Goal: Transaction & Acquisition: Purchase product/service

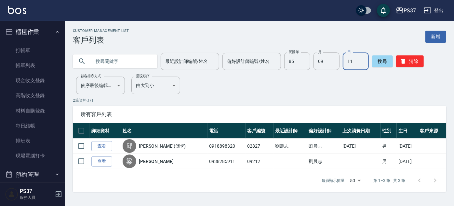
scroll to position [207, 0]
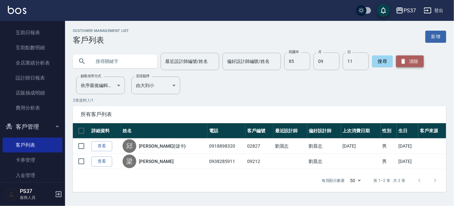
click at [409, 62] on button "清除" at bounding box center [410, 61] width 28 height 12
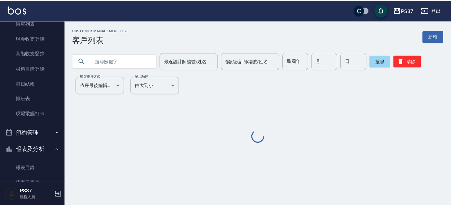
scroll to position [0, 0]
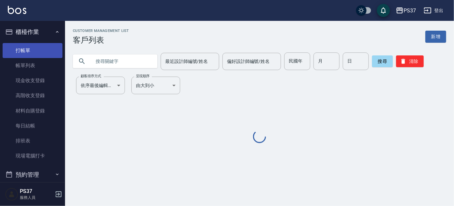
drag, startPoint x: 29, startPoint y: 41, endPoint x: 29, endPoint y: 46, distance: 4.9
click at [29, 45] on ul "打帳單 帳單列表 現金收支登錄 高階收支登錄 材料自購登錄 每日結帳 排班表 現場電腦打卡" at bounding box center [33, 103] width 60 height 126
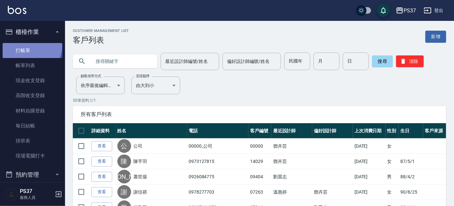
click at [29, 46] on link "打帳單" at bounding box center [33, 50] width 60 height 15
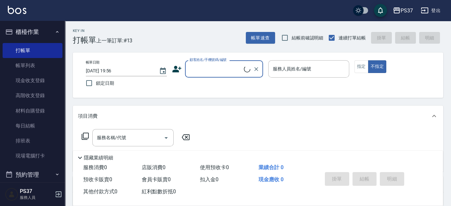
click at [223, 63] on input "顧客姓名/手機號碼/編號" at bounding box center [216, 68] width 56 height 11
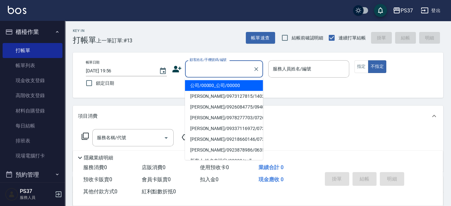
click at [223, 86] on li "公司/00000_公司/00000" at bounding box center [224, 85] width 78 height 11
type input "公司/00000_公司/00000"
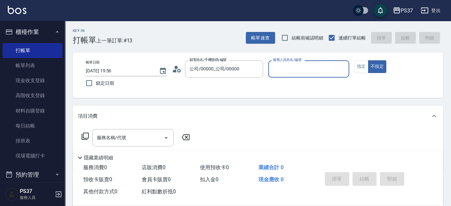
click at [279, 71] on input "服務人員姓名/編號" at bounding box center [308, 68] width 75 height 11
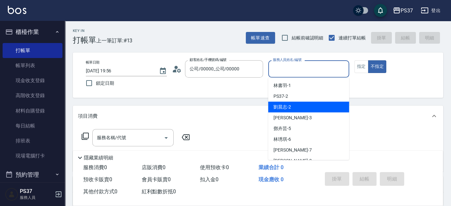
click at [291, 104] on div "[PERSON_NAME]-2" at bounding box center [308, 107] width 81 height 11
type input "[PERSON_NAME]-2"
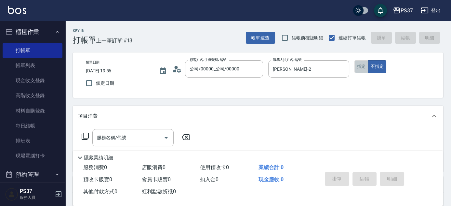
click at [361, 64] on button "指定" at bounding box center [362, 66] width 14 height 13
click at [133, 135] on input "服務名稱/代號" at bounding box center [128, 137] width 66 height 11
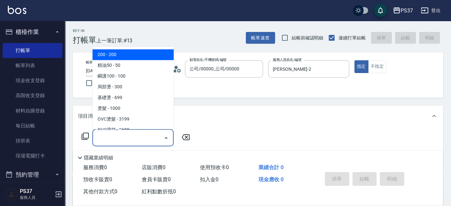
click at [126, 56] on span "200 - 200" at bounding box center [132, 54] width 81 height 11
type input "200(111)"
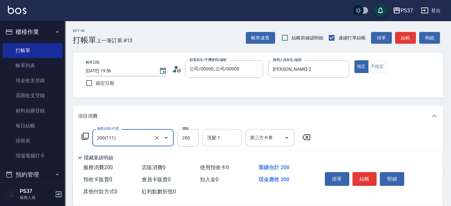
click at [215, 141] on input "洗髮-1" at bounding box center [222, 137] width 33 height 11
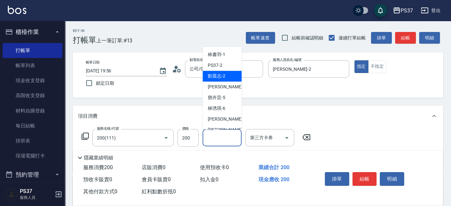
click at [224, 74] on span "[PERSON_NAME]-2" at bounding box center [217, 76] width 18 height 7
type input "[PERSON_NAME]-2"
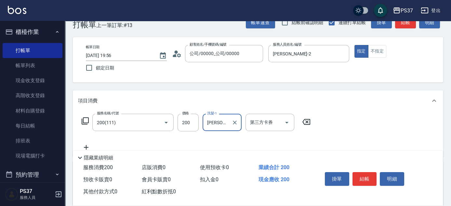
scroll to position [29, 0]
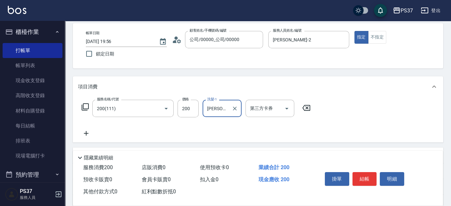
click at [87, 134] on icon at bounding box center [86, 133] width 16 height 8
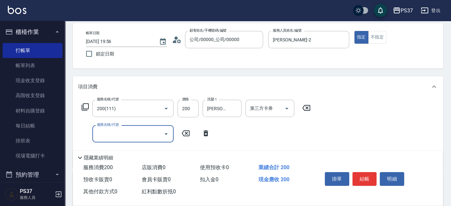
click at [102, 132] on input "服務名稱/代號" at bounding box center [128, 133] width 66 height 11
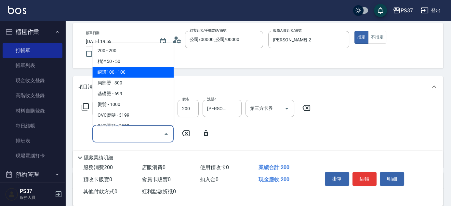
click at [122, 73] on span "瞬護100 - 100" at bounding box center [132, 72] width 81 height 11
type input "瞬護100(113)"
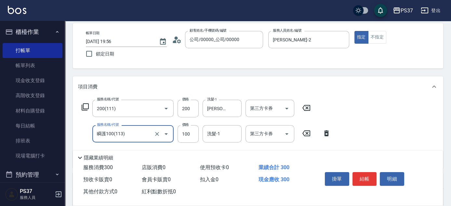
drag, startPoint x: 216, startPoint y: 136, endPoint x: 217, endPoint y: 125, distance: 11.4
click at [216, 134] on input "洗髮-1" at bounding box center [222, 133] width 33 height 11
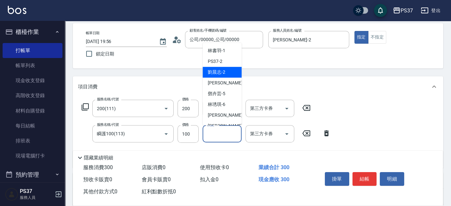
click at [222, 70] on span "[PERSON_NAME]-2" at bounding box center [217, 72] width 18 height 7
type input "[PERSON_NAME]-2"
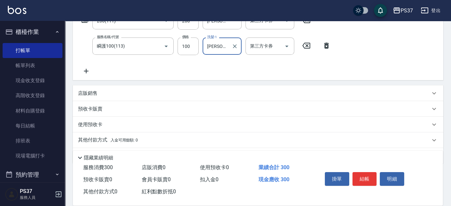
scroll to position [118, 0]
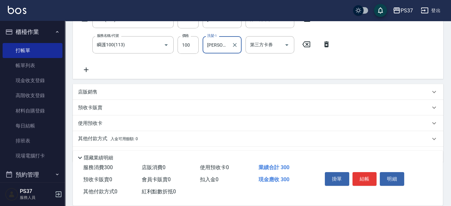
click at [88, 70] on icon at bounding box center [86, 70] width 16 height 8
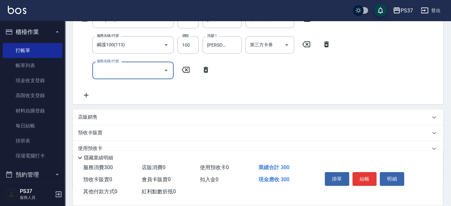
click at [105, 73] on input "服務名稱/代號" at bounding box center [128, 69] width 66 height 11
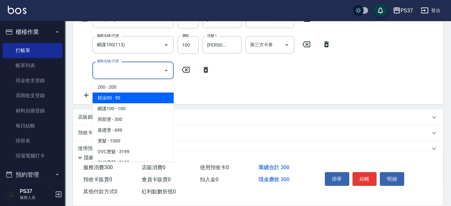
click at [128, 99] on span "精油50 - 50" at bounding box center [132, 97] width 81 height 11
type input "精油50(112)"
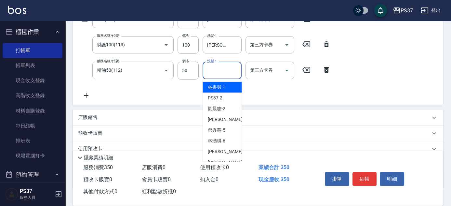
click at [217, 72] on div "洗髮-1 洗髮-1" at bounding box center [222, 69] width 39 height 17
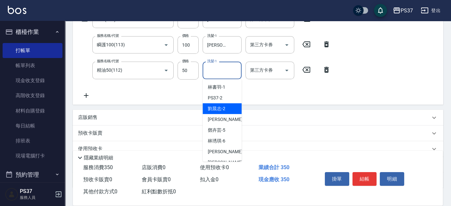
click at [225, 111] on span "[PERSON_NAME]-2" at bounding box center [217, 108] width 18 height 7
type input "[PERSON_NAME]-2"
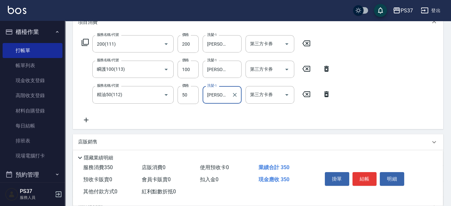
scroll to position [59, 0]
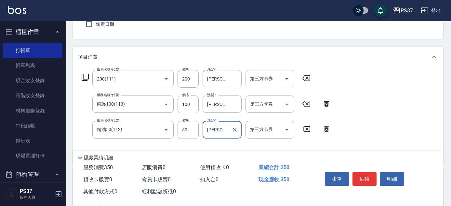
click at [285, 80] on icon "Open" at bounding box center [287, 79] width 8 height 8
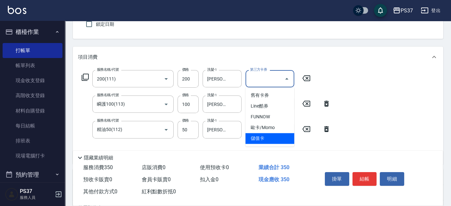
click at [268, 135] on span "儲值卡" at bounding box center [270, 138] width 49 height 11
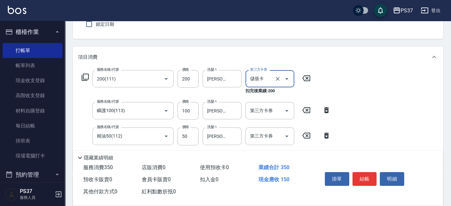
type input "儲值卡"
click at [282, 108] on button "Open" at bounding box center [287, 110] width 10 height 10
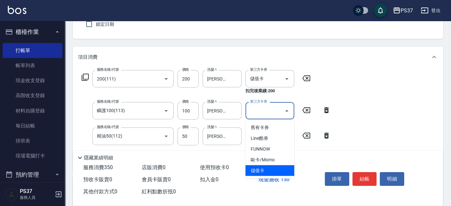
click at [262, 166] on span "儲值卡" at bounding box center [270, 170] width 49 height 11
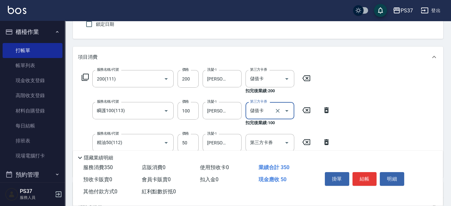
type input "儲值卡"
click at [289, 139] on icon "Open" at bounding box center [287, 143] width 8 height 8
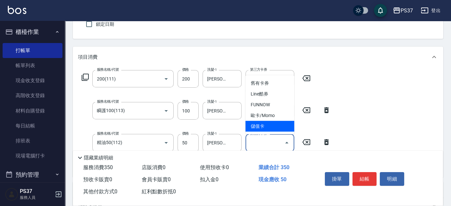
click at [268, 128] on span "儲值卡" at bounding box center [270, 126] width 49 height 11
type input "儲值卡"
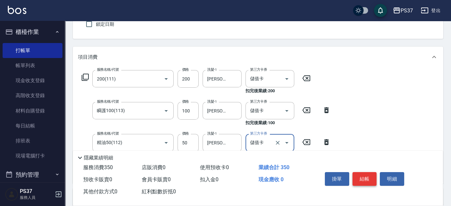
click at [358, 177] on button "結帳" at bounding box center [365, 179] width 24 height 14
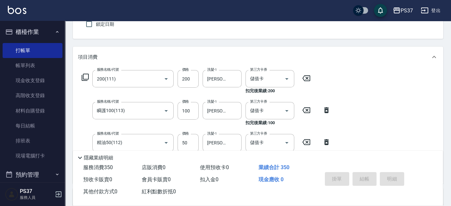
type input "[DATE] 19:57"
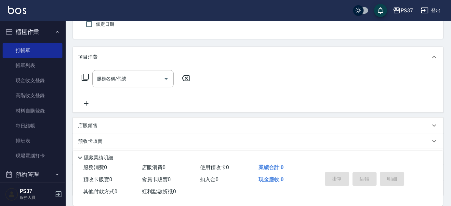
scroll to position [0, 0]
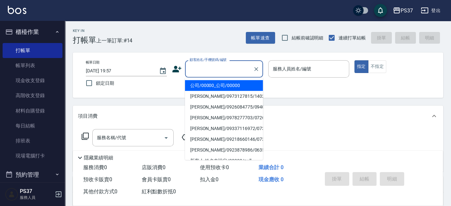
click at [213, 70] on input "顧客姓名/手機號碼/編號" at bounding box center [219, 68] width 62 height 11
click at [213, 83] on li "公司/00000_公司/00000" at bounding box center [224, 85] width 78 height 11
type input "公司/00000_公司/00000"
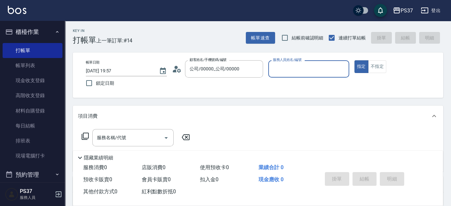
click at [301, 75] on div "服務人員姓名/編號" at bounding box center [308, 68] width 81 height 17
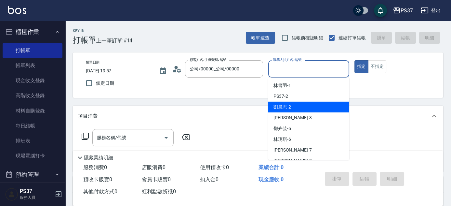
click at [300, 105] on div "[PERSON_NAME]-2" at bounding box center [308, 107] width 81 height 11
type input "[PERSON_NAME]-2"
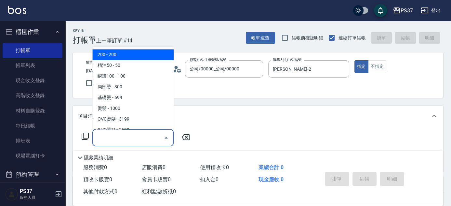
click at [131, 136] on input "服務名稱/代號" at bounding box center [128, 137] width 66 height 11
click at [134, 58] on span "200 - 200" at bounding box center [132, 54] width 81 height 11
type input "200(111)"
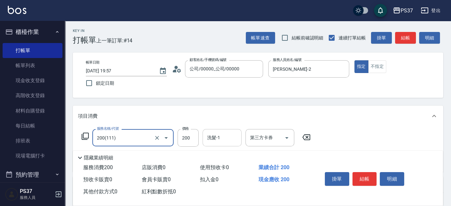
click at [215, 135] on div "洗髮-1 洗髮-1" at bounding box center [222, 137] width 39 height 17
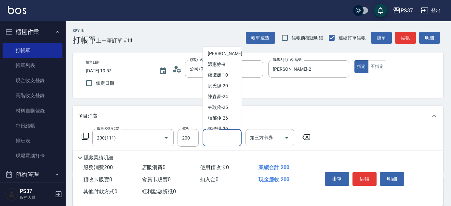
scroll to position [105, 0]
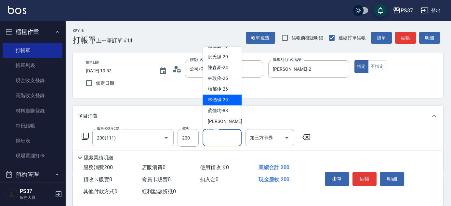
click at [223, 96] on div "[PERSON_NAME]-29" at bounding box center [222, 100] width 39 height 11
type input "[PERSON_NAME]-29"
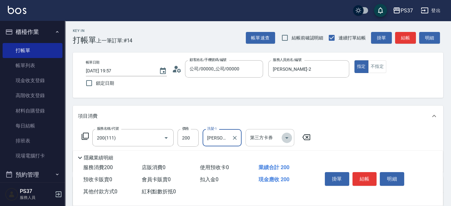
click at [286, 136] on icon "Open" at bounding box center [287, 138] width 8 height 8
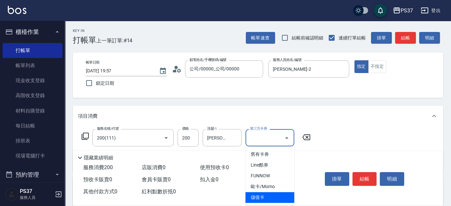
click at [283, 194] on span "儲值卡" at bounding box center [270, 197] width 49 height 11
type input "儲值卡"
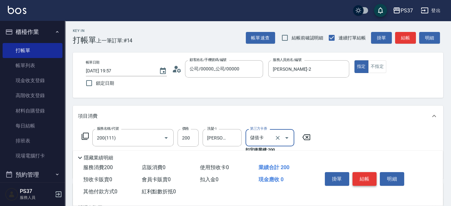
click at [367, 179] on button "結帳" at bounding box center [365, 179] width 24 height 14
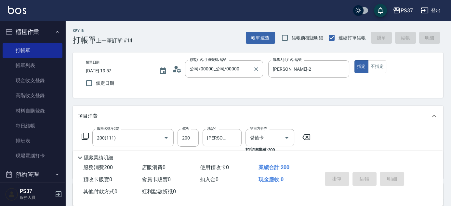
type input "[DATE] 19:58"
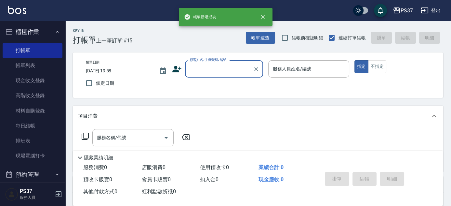
click at [208, 70] on input "顧客姓名/手機號碼/編號" at bounding box center [219, 68] width 62 height 11
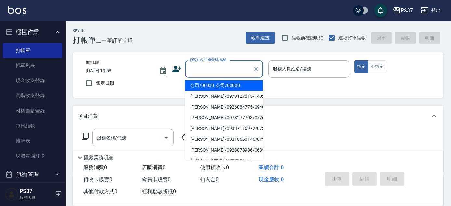
click at [216, 85] on li "公司/00000_公司/00000" at bounding box center [224, 85] width 78 height 11
type input "公司/00000_公司/00000"
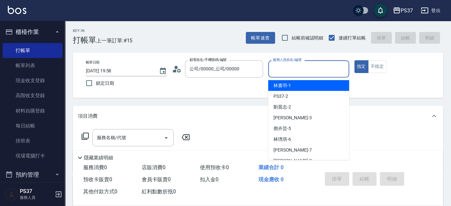
click at [279, 72] on input "服務人員姓名/編號" at bounding box center [308, 68] width 75 height 11
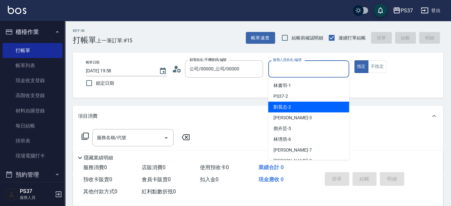
click at [291, 102] on div "[PERSON_NAME]-2" at bounding box center [308, 107] width 81 height 11
type input "[PERSON_NAME]-2"
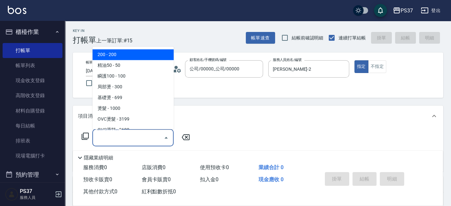
drag, startPoint x: 127, startPoint y: 142, endPoint x: 120, endPoint y: 87, distance: 55.0
click at [127, 142] on input "服務名稱/代號" at bounding box center [128, 137] width 66 height 11
click at [125, 55] on span "200 - 200" at bounding box center [132, 54] width 81 height 11
type input "200(111)"
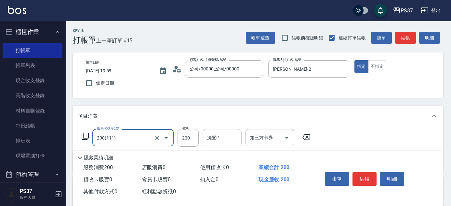
click at [226, 142] on input "洗髮-1" at bounding box center [222, 137] width 33 height 11
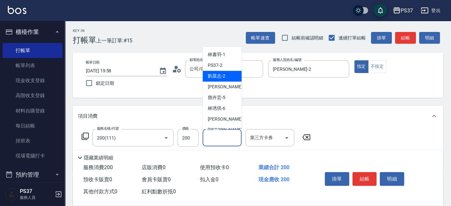
click at [218, 73] on span "[PERSON_NAME]-2" at bounding box center [217, 76] width 18 height 7
type input "[PERSON_NAME]-2"
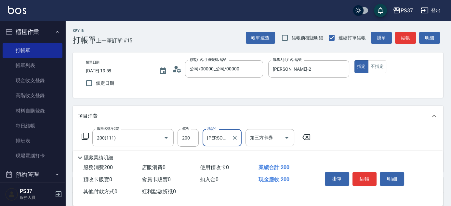
scroll to position [29, 0]
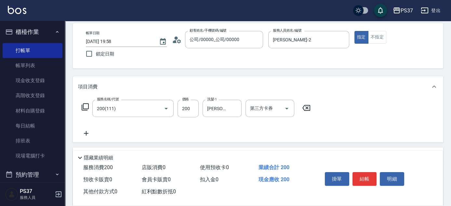
click at [88, 134] on icon at bounding box center [86, 133] width 16 height 8
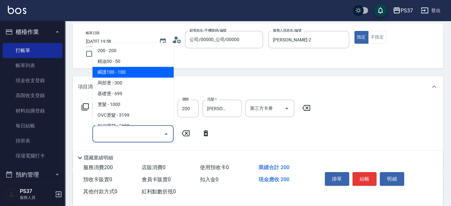
click at [135, 74] on span "瞬護100 - 100" at bounding box center [132, 72] width 81 height 11
type input "瞬護100(113)"
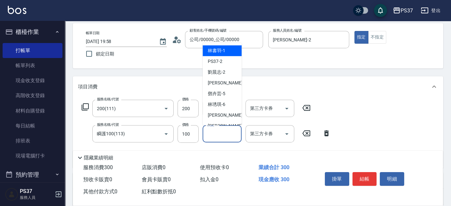
click at [215, 133] on input "洗髮-1" at bounding box center [222, 133] width 33 height 11
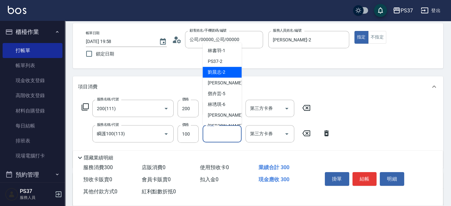
click at [220, 70] on span "[PERSON_NAME]-2" at bounding box center [217, 72] width 18 height 7
type input "[PERSON_NAME]-2"
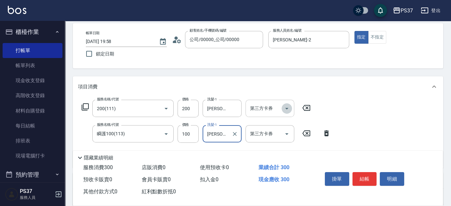
click at [288, 106] on icon "Open" at bounding box center [287, 108] width 8 height 8
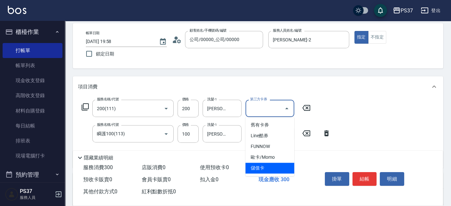
click at [276, 169] on span "儲值卡" at bounding box center [270, 167] width 49 height 11
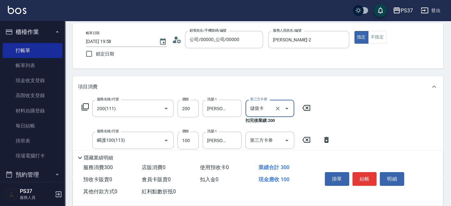
type input "儲值卡"
click at [288, 137] on icon "Open" at bounding box center [287, 140] width 8 height 8
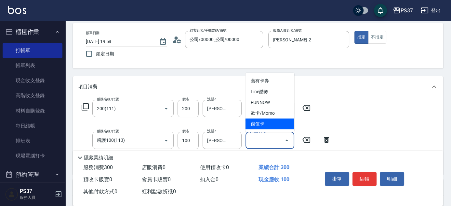
click at [270, 124] on span "儲值卡" at bounding box center [270, 123] width 49 height 11
type input "儲值卡"
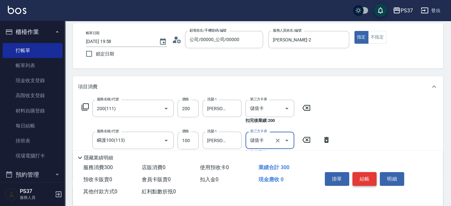
click at [362, 174] on button "結帳" at bounding box center [365, 179] width 24 height 14
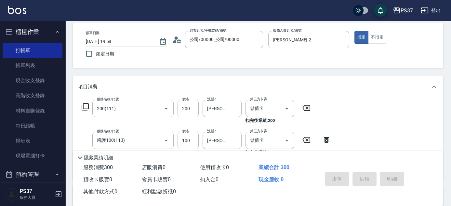
type input "[DATE] 19:59"
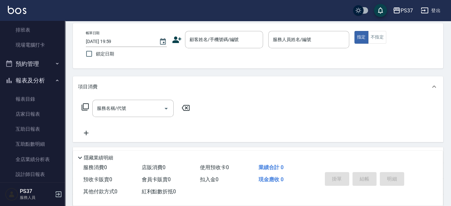
scroll to position [148, 0]
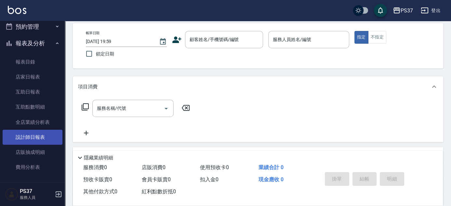
click at [27, 136] on link "設計師日報表" at bounding box center [33, 136] width 60 height 15
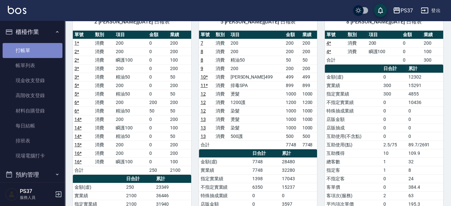
click at [41, 48] on link "打帳單" at bounding box center [33, 50] width 60 height 15
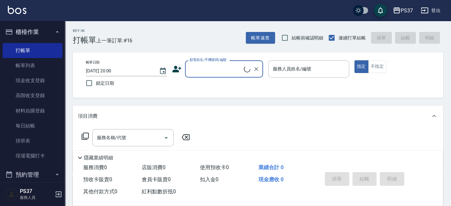
click at [226, 75] on div "顧客姓名/手機號碼/編號" at bounding box center [224, 68] width 78 height 17
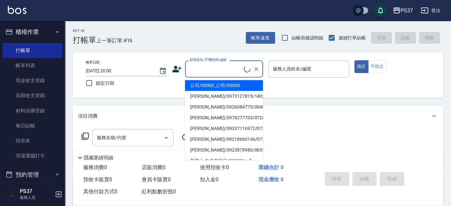
click at [224, 84] on li "公司/00000_公司/00000" at bounding box center [224, 85] width 78 height 11
type input "公司/00000_公司/00000"
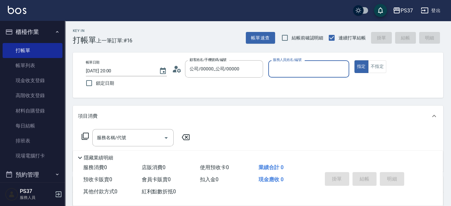
click at [290, 68] on input "服務人員姓名/編號" at bounding box center [308, 68] width 75 height 11
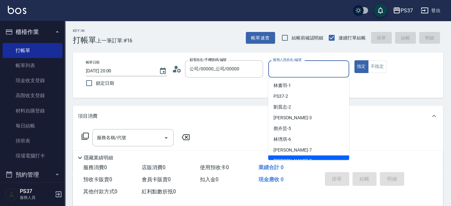
click at [304, 157] on div "[PERSON_NAME]-8" at bounding box center [308, 160] width 81 height 11
type input "[PERSON_NAME]-8"
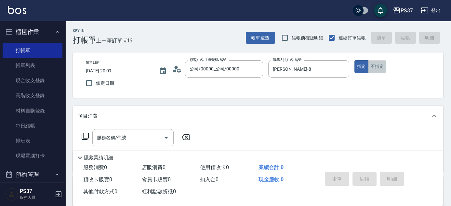
click at [377, 70] on button "不指定" at bounding box center [377, 66] width 18 height 13
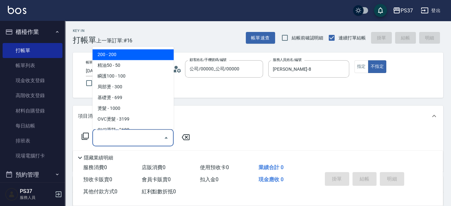
click at [121, 139] on input "服務名稱/代號" at bounding box center [128, 137] width 66 height 11
click at [128, 58] on span "200 - 200" at bounding box center [132, 54] width 81 height 11
type input "200(111)"
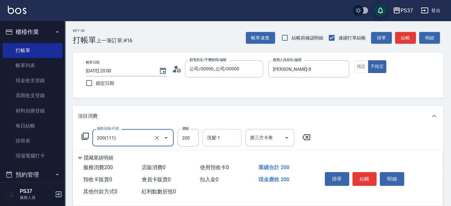
click at [212, 135] on div "洗髮-1 洗髮-1" at bounding box center [222, 137] width 39 height 17
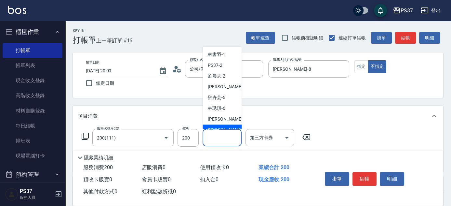
click at [215, 126] on div "[PERSON_NAME]-8" at bounding box center [222, 130] width 39 height 11
type input "[PERSON_NAME]-8"
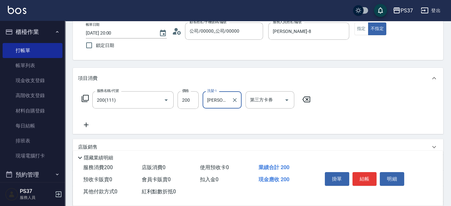
scroll to position [59, 0]
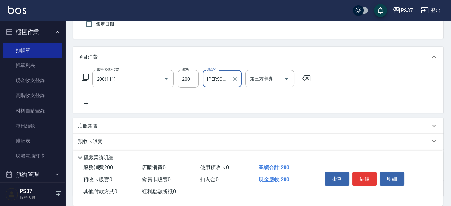
click at [82, 105] on icon at bounding box center [86, 104] width 16 height 8
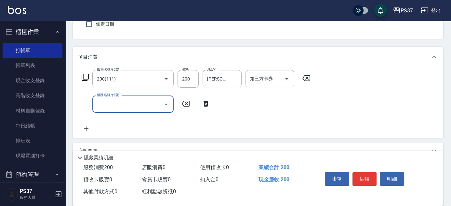
click at [106, 105] on input "服務名稱/代號" at bounding box center [128, 103] width 66 height 11
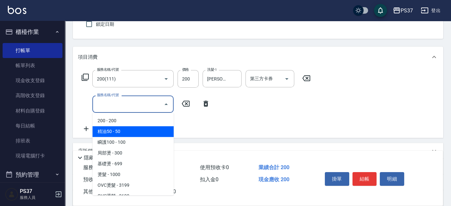
drag, startPoint x: 129, startPoint y: 132, endPoint x: 198, endPoint y: 116, distance: 71.1
click at [130, 132] on span "精油50 - 50" at bounding box center [132, 131] width 81 height 11
type input "精油50(112)"
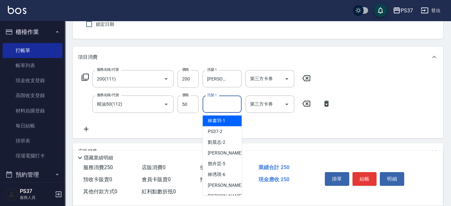
click at [220, 103] on input "洗髮-1" at bounding box center [222, 103] width 33 height 11
click at [224, 192] on span "[PERSON_NAME]-8" at bounding box center [227, 195] width 38 height 7
type input "[PERSON_NAME]-8"
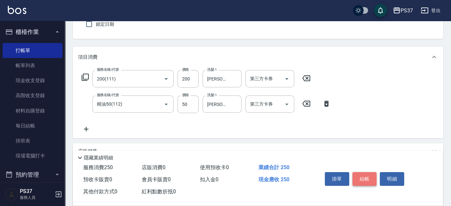
click at [361, 178] on button "結帳" at bounding box center [365, 179] width 24 height 14
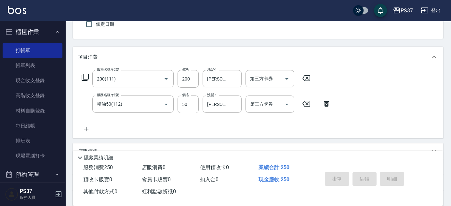
type input "[DATE] 20:01"
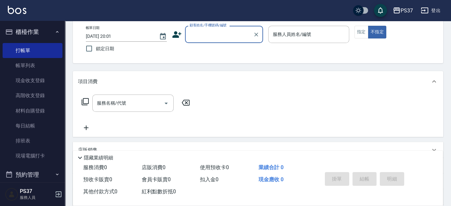
scroll to position [0, 0]
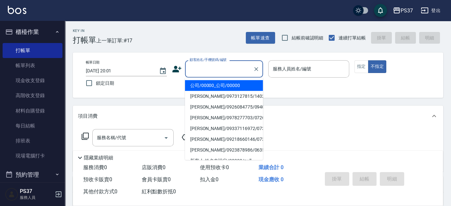
drag, startPoint x: 218, startPoint y: 68, endPoint x: 221, endPoint y: 79, distance: 11.1
click at [218, 68] on input "顧客姓名/手機號碼/編號" at bounding box center [219, 68] width 62 height 11
drag, startPoint x: 222, startPoint y: 80, endPoint x: 238, endPoint y: 81, distance: 15.9
click at [222, 80] on li "公司/00000_公司/00000" at bounding box center [224, 85] width 78 height 11
type input "公司/00000_公司/00000"
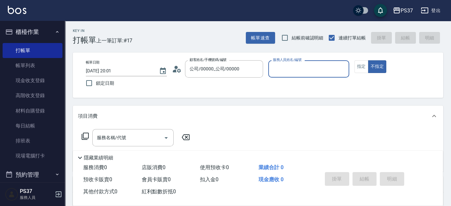
click at [279, 71] on input "服務人員姓名/編號" at bounding box center [308, 68] width 75 height 11
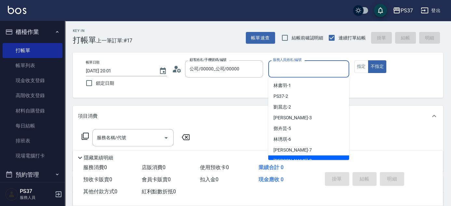
click at [298, 155] on div "[PERSON_NAME]-8" at bounding box center [308, 160] width 81 height 11
type input "[PERSON_NAME]-8"
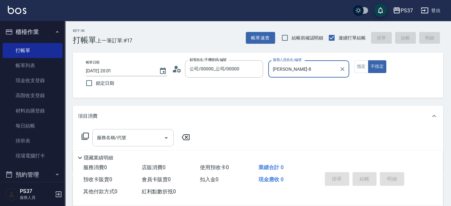
click at [128, 130] on div "服務名稱/代號" at bounding box center [132, 137] width 81 height 17
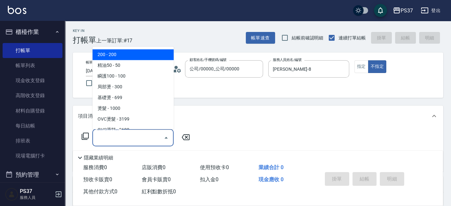
click at [126, 56] on span "200 - 200" at bounding box center [132, 54] width 81 height 11
type input "200(111)"
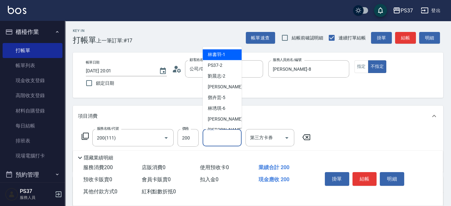
click at [222, 136] on input "洗髮-1" at bounding box center [222, 137] width 33 height 11
click at [225, 126] on div "[PERSON_NAME]-8" at bounding box center [222, 130] width 39 height 11
type input "[PERSON_NAME]-8"
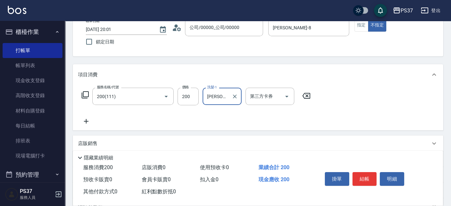
scroll to position [59, 0]
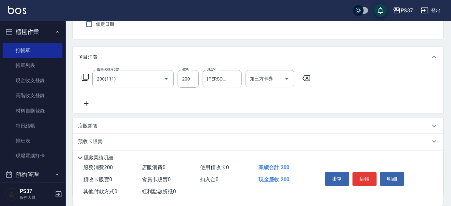
click at [88, 104] on icon at bounding box center [86, 104] width 16 height 8
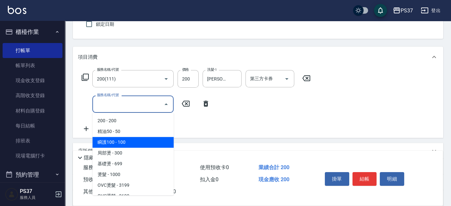
drag, startPoint x: 143, startPoint y: 139, endPoint x: 175, endPoint y: 136, distance: 32.6
click at [143, 139] on span "瞬護100 - 100" at bounding box center [132, 142] width 81 height 11
type input "瞬護100(113)"
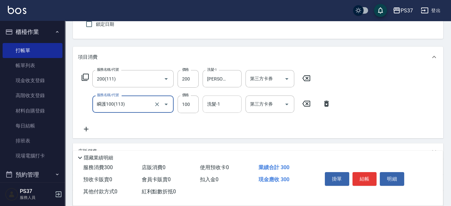
click at [217, 96] on div "洗髮-1" at bounding box center [222, 103] width 39 height 17
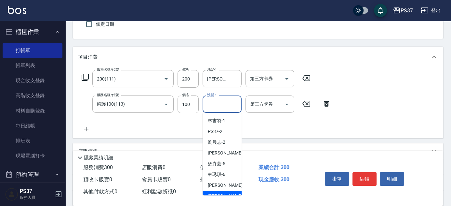
click at [222, 190] on div "[PERSON_NAME]-8" at bounding box center [222, 195] width 39 height 11
type input "[PERSON_NAME]-8"
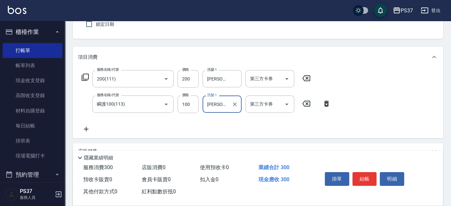
click at [89, 129] on icon at bounding box center [86, 129] width 16 height 8
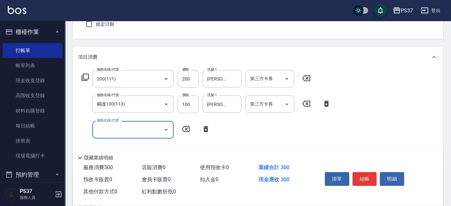
drag, startPoint x: 89, startPoint y: 129, endPoint x: 120, endPoint y: 125, distance: 31.5
click at [110, 132] on input "服務名稱/代號" at bounding box center [128, 129] width 66 height 11
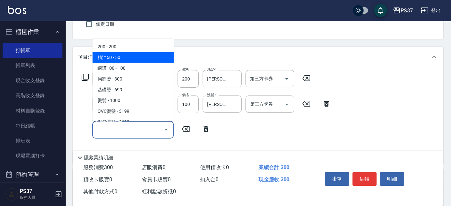
click at [134, 60] on span "精油50 - 50" at bounding box center [132, 57] width 81 height 11
type input "精油50(112)"
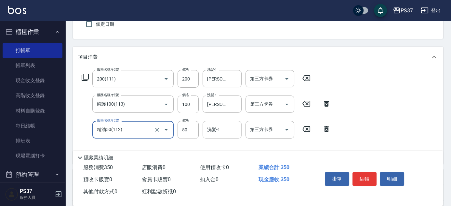
click at [211, 128] on div "洗髮-1 洗髮-1" at bounding box center [222, 129] width 39 height 17
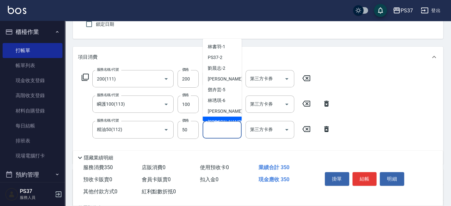
click at [217, 115] on div "[PERSON_NAME] -7" at bounding box center [222, 111] width 39 height 11
type input "[PERSON_NAME]-7"
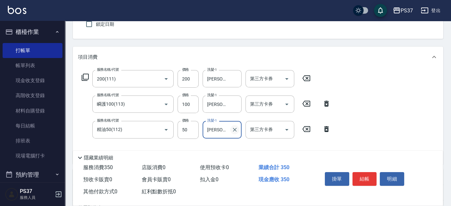
click at [233, 127] on icon "Clear" at bounding box center [235, 129] width 7 height 7
click at [222, 127] on input "洗髮-1" at bounding box center [222, 129] width 33 height 11
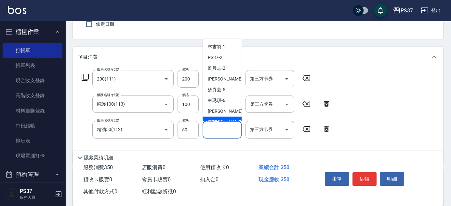
click at [223, 118] on span "[PERSON_NAME]-8" at bounding box center [227, 121] width 38 height 7
type input "[PERSON_NAME]-8"
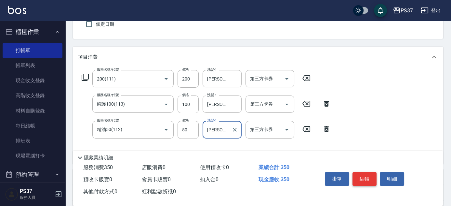
click at [357, 177] on button "結帳" at bounding box center [365, 179] width 24 height 14
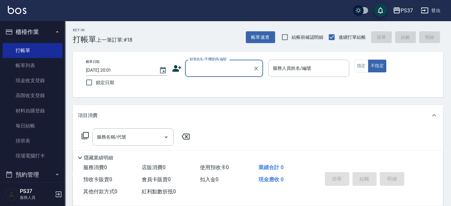
scroll to position [0, 0]
click at [217, 75] on div "顧客姓名/手機號碼/編號" at bounding box center [224, 68] width 78 height 17
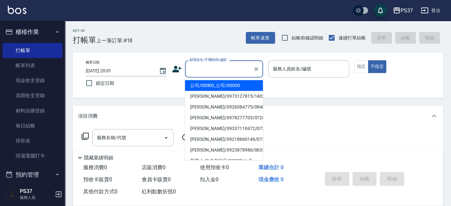
click at [223, 82] on li "公司/00000_公司/00000" at bounding box center [224, 85] width 78 height 11
type input "公司/00000_公司/00000"
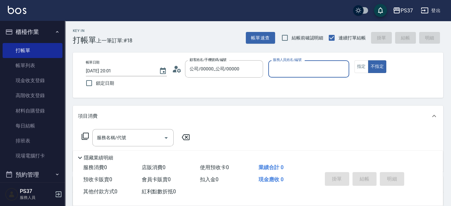
click at [282, 70] on input "服務人員姓名/編號" at bounding box center [308, 68] width 75 height 11
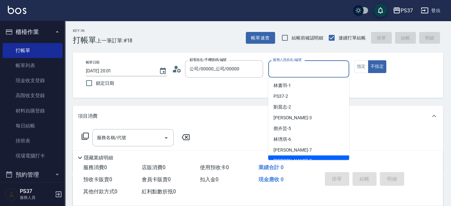
click at [297, 156] on div "[PERSON_NAME]-8" at bounding box center [308, 160] width 81 height 11
type input "[PERSON_NAME]-8"
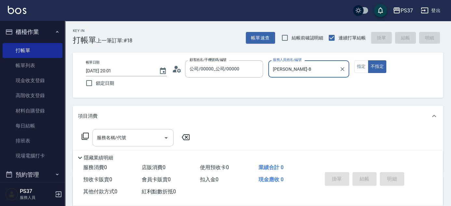
click at [132, 132] on input "服務名稱/代號" at bounding box center [128, 137] width 66 height 11
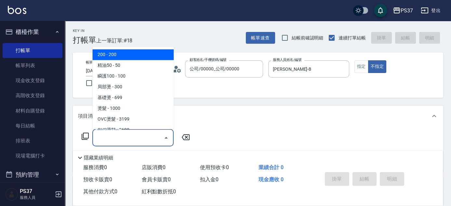
click at [124, 57] on span "200 - 200" at bounding box center [132, 54] width 81 height 11
type input "200(111)"
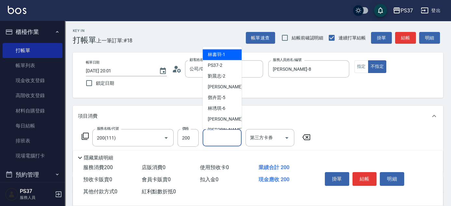
click at [211, 135] on input "洗髮-1" at bounding box center [222, 137] width 33 height 11
click at [216, 127] on span "[PERSON_NAME]-8" at bounding box center [227, 130] width 38 height 7
type input "[PERSON_NAME]-8"
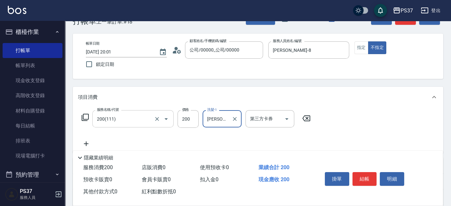
scroll to position [29, 0]
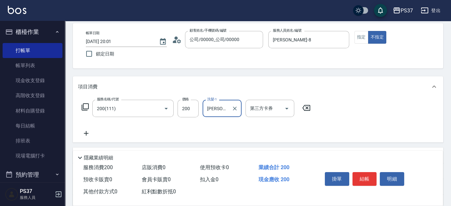
click at [87, 136] on icon at bounding box center [86, 133] width 16 height 8
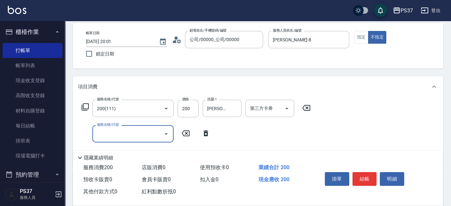
click at [107, 135] on input "服務名稱/代號" at bounding box center [128, 133] width 66 height 11
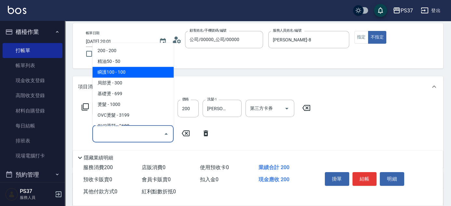
click at [137, 74] on span "瞬護100 - 100" at bounding box center [132, 72] width 81 height 11
type input "瞬護100(113)"
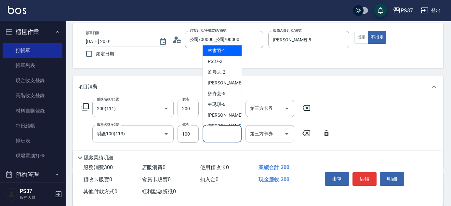
drag, startPoint x: 210, startPoint y: 135, endPoint x: 216, endPoint y: 121, distance: 15.3
click at [211, 134] on input "洗髮-1" at bounding box center [222, 133] width 33 height 11
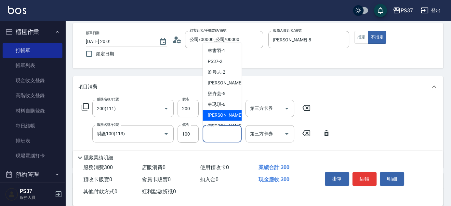
click at [217, 120] on div "[PERSON_NAME] -7" at bounding box center [222, 115] width 39 height 11
type input "[PERSON_NAME]-7"
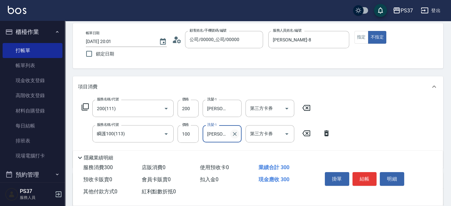
click at [232, 133] on icon "Clear" at bounding box center [235, 133] width 7 height 7
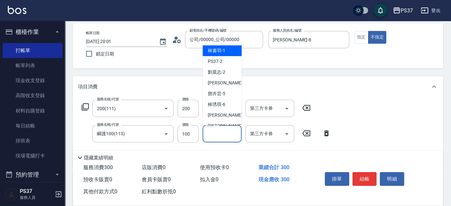
click at [211, 131] on input "洗髮-1" at bounding box center [222, 133] width 33 height 11
click at [218, 120] on div "[PERSON_NAME]-8" at bounding box center [222, 125] width 39 height 11
type input "[PERSON_NAME]-8"
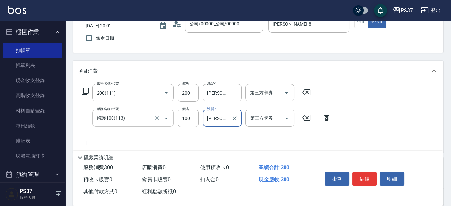
scroll to position [59, 0]
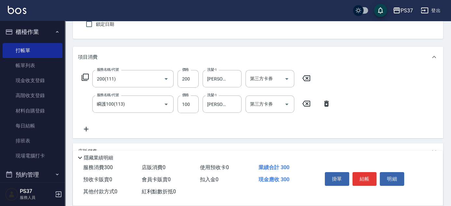
click at [86, 126] on icon at bounding box center [86, 129] width 16 height 8
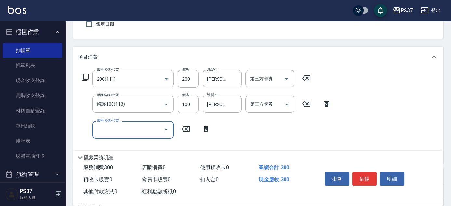
click at [109, 130] on input "服務名稱/代號" at bounding box center [128, 129] width 66 height 11
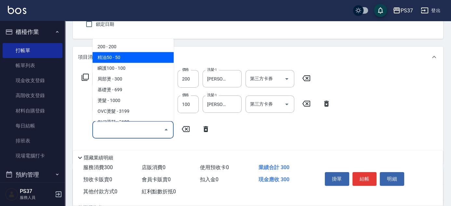
click at [130, 60] on span "精油50 - 50" at bounding box center [132, 57] width 81 height 11
type input "精油50(112)"
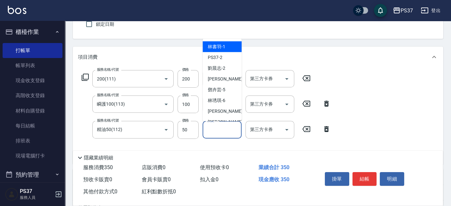
click at [216, 129] on input "洗髮-1" at bounding box center [222, 129] width 33 height 11
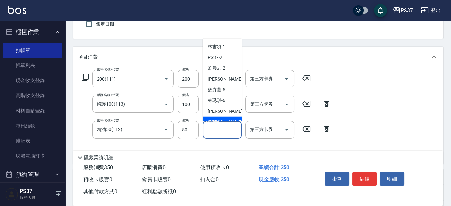
click at [221, 118] on div "[PERSON_NAME]-8" at bounding box center [222, 121] width 39 height 11
type input "[PERSON_NAME]-8"
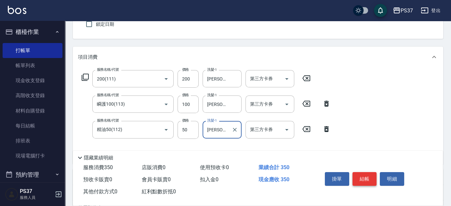
click at [370, 177] on button "結帳" at bounding box center [365, 179] width 24 height 14
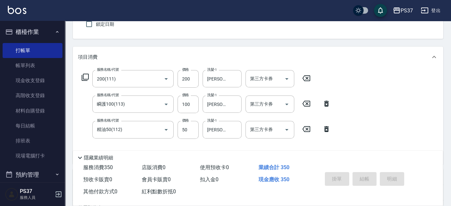
type input "[DATE] 20:02"
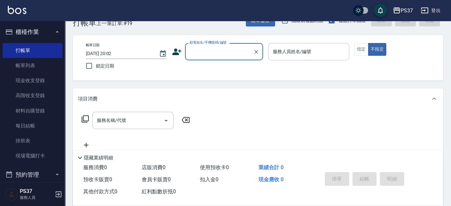
scroll to position [0, 0]
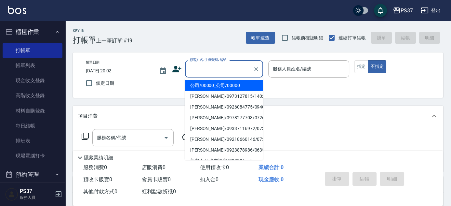
click at [228, 72] on input "顧客姓名/手機號碼/編號" at bounding box center [219, 68] width 62 height 11
drag, startPoint x: 226, startPoint y: 82, endPoint x: 271, endPoint y: 73, distance: 45.8
click at [226, 83] on li "公司/00000_公司/00000" at bounding box center [224, 85] width 78 height 11
type input "公司/00000_公司/00000"
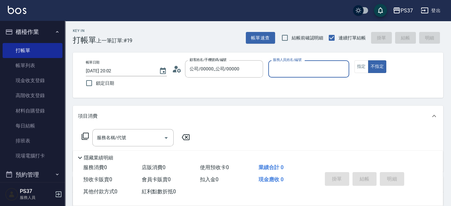
click at [282, 70] on input "服務人員姓名/編號" at bounding box center [308, 68] width 75 height 11
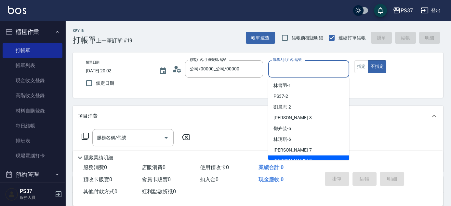
click at [294, 156] on div "[PERSON_NAME]-8" at bounding box center [308, 160] width 81 height 11
type input "[PERSON_NAME]-8"
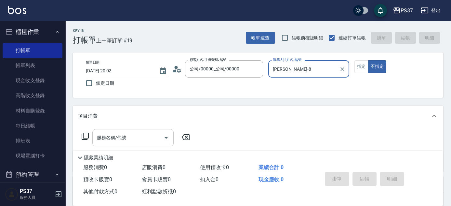
drag, startPoint x: 148, startPoint y: 140, endPoint x: 149, endPoint y: 130, distance: 9.8
click at [148, 140] on input "服務名稱/代號" at bounding box center [128, 137] width 66 height 11
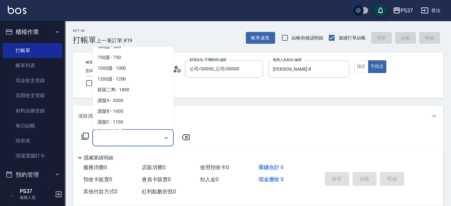
scroll to position [325, 0]
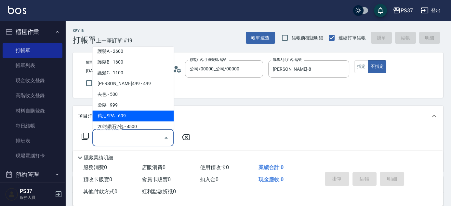
click at [137, 115] on span "精油SPA - 699" at bounding box center [132, 116] width 81 height 11
type input "精油SPA(0699)"
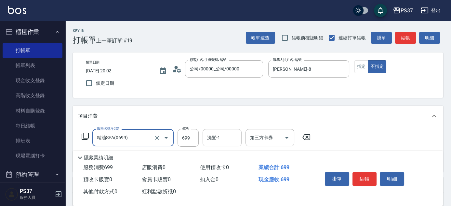
click at [224, 141] on input "洗髮-1" at bounding box center [222, 137] width 33 height 11
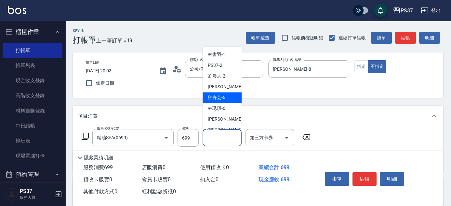
scroll to position [105, 0]
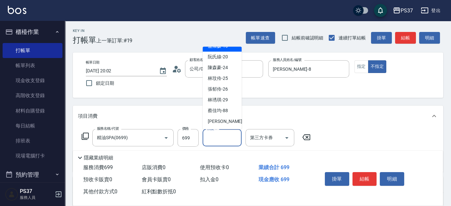
click at [220, 102] on span "[PERSON_NAME]-29" at bounding box center [218, 100] width 20 height 7
type input "[PERSON_NAME]-29"
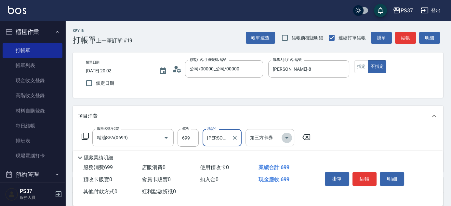
click at [288, 138] on icon "Open" at bounding box center [287, 138] width 8 height 8
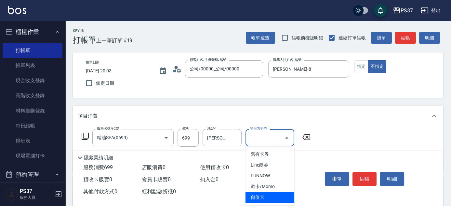
click at [267, 196] on span "儲值卡" at bounding box center [270, 197] width 49 height 11
type input "儲值卡"
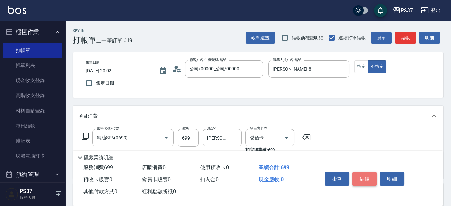
click at [373, 174] on button "結帳" at bounding box center [365, 179] width 24 height 14
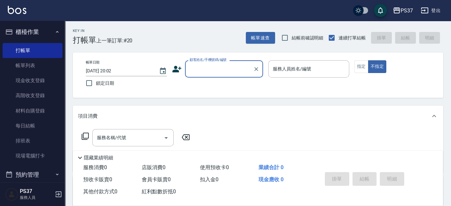
click at [219, 75] on div "顧客姓名/手機號碼/編號" at bounding box center [224, 68] width 78 height 17
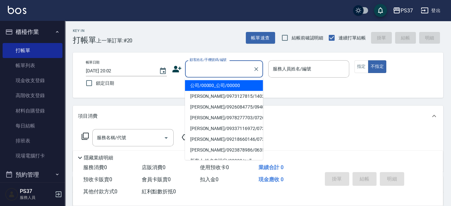
click at [225, 88] on li "公司/00000_公司/00000" at bounding box center [224, 85] width 78 height 11
type input "公司/00000_公司/00000"
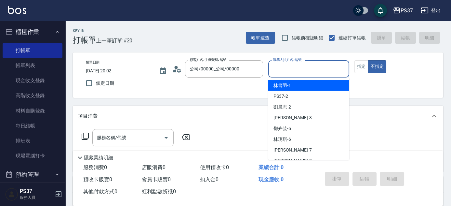
click at [292, 71] on input "服務人員姓名/編號" at bounding box center [308, 68] width 75 height 11
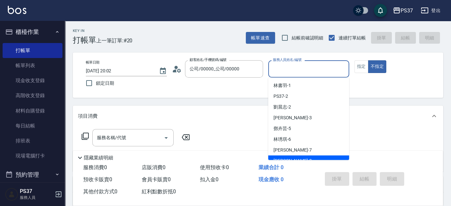
click at [303, 158] on div "[PERSON_NAME]-8" at bounding box center [308, 160] width 81 height 11
type input "[PERSON_NAME]-8"
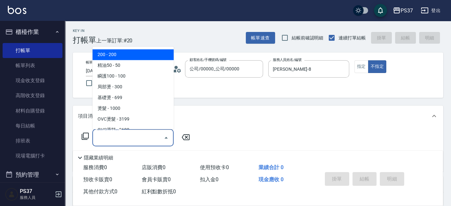
click at [139, 136] on input "服務名稱/代號" at bounding box center [128, 137] width 66 height 11
click at [136, 57] on span "200 - 200" at bounding box center [132, 54] width 81 height 11
type input "200(111)"
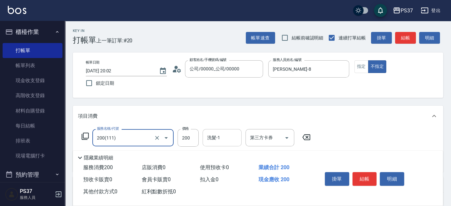
click at [213, 141] on input "洗髮-1" at bounding box center [222, 137] width 33 height 11
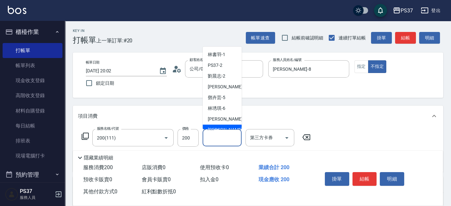
click at [219, 128] on span "[PERSON_NAME]-8" at bounding box center [227, 130] width 38 height 7
type input "[PERSON_NAME]-8"
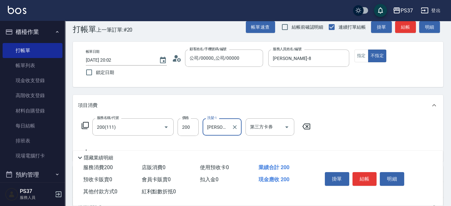
scroll to position [29, 0]
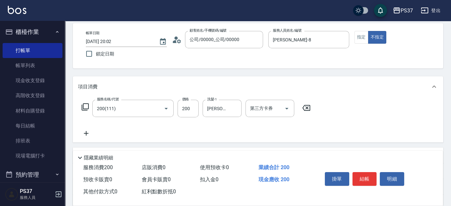
click at [89, 132] on icon at bounding box center [86, 133] width 16 height 8
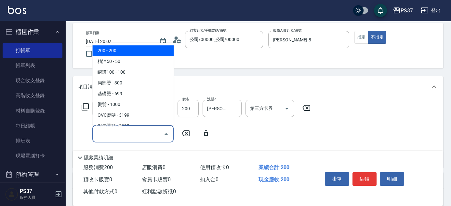
click at [112, 134] on input "服務名稱/代號" at bounding box center [128, 133] width 66 height 11
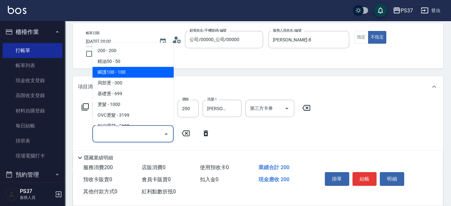
click at [141, 76] on span "瞬護100 - 100" at bounding box center [132, 72] width 81 height 11
type input "瞬護100(113)"
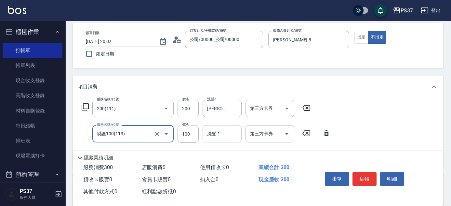
click at [225, 139] on input "洗髮-1" at bounding box center [222, 133] width 33 height 11
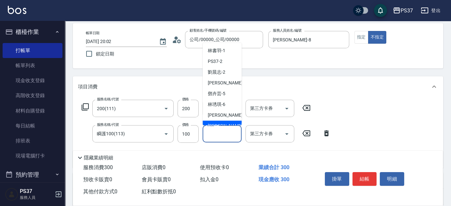
click at [226, 123] on div "[PERSON_NAME]-8" at bounding box center [222, 125] width 39 height 11
type input "[PERSON_NAME]-8"
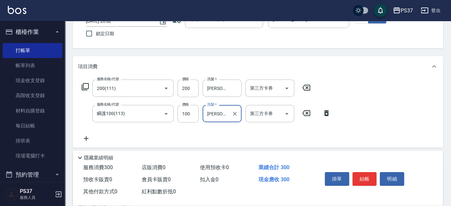
scroll to position [88, 0]
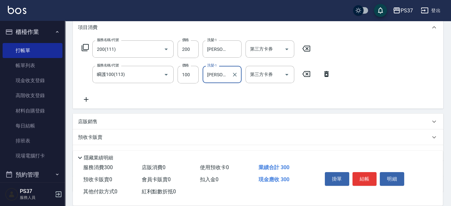
click at [87, 100] on icon at bounding box center [86, 99] width 16 height 8
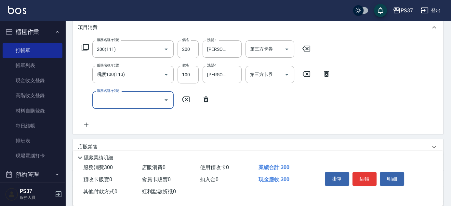
click at [110, 103] on input "服務名稱/代號" at bounding box center [128, 99] width 66 height 11
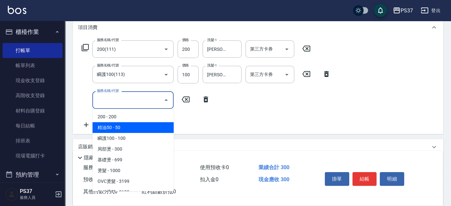
click at [128, 126] on span "精油50 - 50" at bounding box center [132, 127] width 81 height 11
type input "精油50(112)"
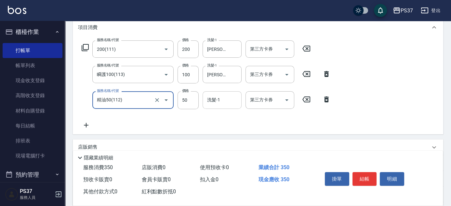
click at [218, 99] on input "洗髮-1" at bounding box center [222, 99] width 33 height 11
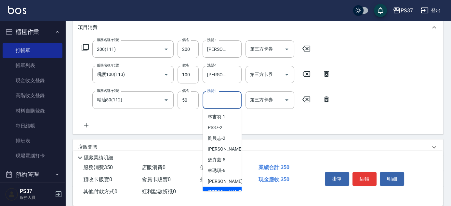
click at [226, 188] on div "[PERSON_NAME]-8" at bounding box center [222, 191] width 39 height 11
type input "[PERSON_NAME]-8"
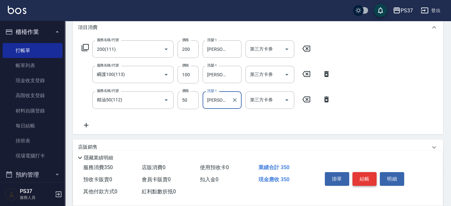
click at [369, 179] on button "結帳" at bounding box center [365, 179] width 24 height 14
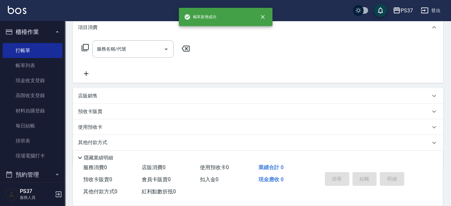
scroll to position [0, 0]
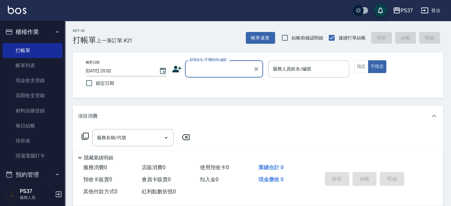
click at [218, 70] on input "顧客姓名/手機號碼/編號" at bounding box center [219, 68] width 62 height 11
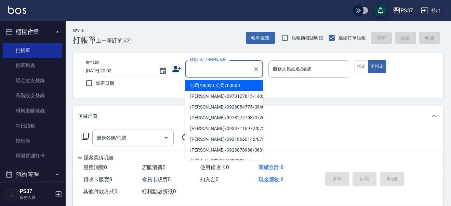
click at [219, 84] on li "公司/00000_公司/00000" at bounding box center [224, 85] width 78 height 11
type input "公司/00000_公司/00000"
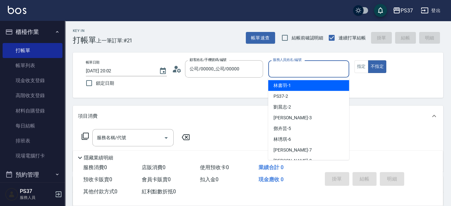
click at [279, 69] on input "服務人員姓名/編號" at bounding box center [308, 68] width 75 height 11
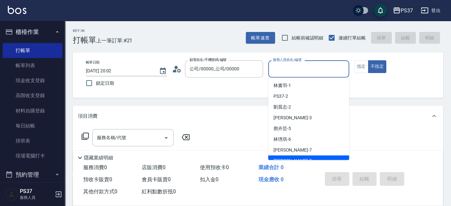
click at [296, 156] on div "[PERSON_NAME]-8" at bounding box center [308, 160] width 81 height 11
type input "[PERSON_NAME]-8"
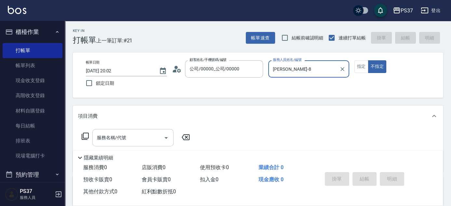
click at [121, 136] on input "服務名稱/代號" at bounding box center [128, 137] width 66 height 11
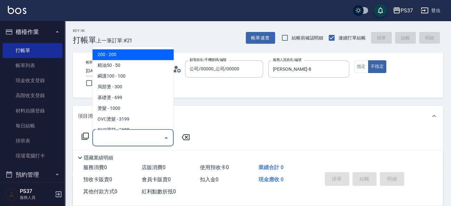
click at [120, 57] on span "200 - 200" at bounding box center [132, 54] width 81 height 11
type input "200(111)"
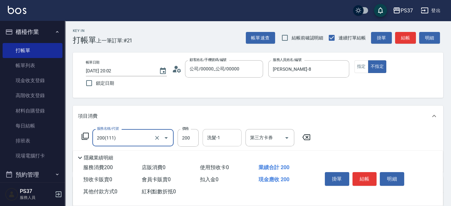
click at [214, 140] on input "洗髮-1" at bounding box center [222, 137] width 33 height 11
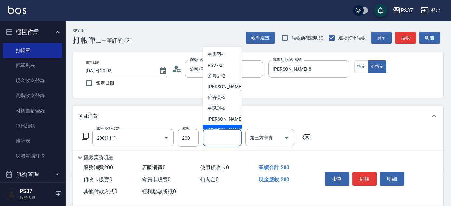
click at [219, 128] on span "[PERSON_NAME]-8" at bounding box center [227, 130] width 38 height 7
type input "[PERSON_NAME]-8"
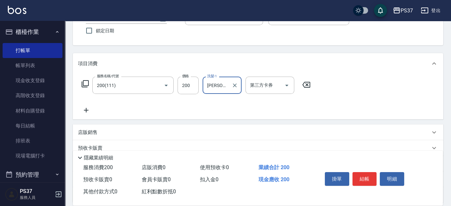
scroll to position [59, 0]
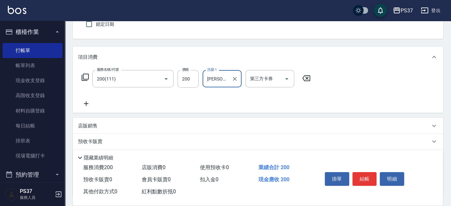
click at [87, 105] on icon at bounding box center [86, 104] width 16 height 8
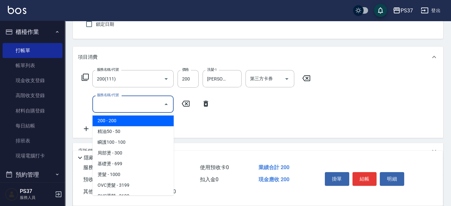
click at [105, 105] on input "服務名稱/代號" at bounding box center [128, 103] width 66 height 11
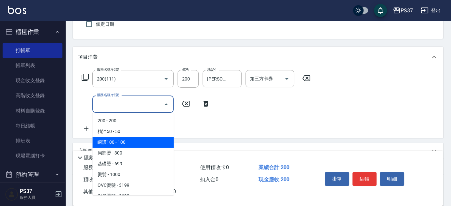
click at [135, 141] on span "瞬護100 - 100" at bounding box center [132, 142] width 81 height 11
type input "瞬護100(113)"
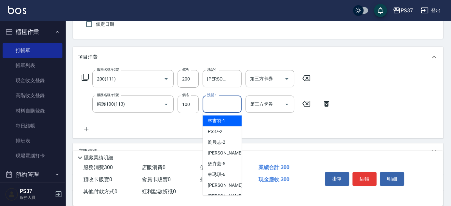
click at [212, 102] on input "洗髮-1" at bounding box center [222, 103] width 33 height 11
click at [225, 193] on div "[PERSON_NAME]-8" at bounding box center [222, 195] width 39 height 11
type input "[PERSON_NAME]-8"
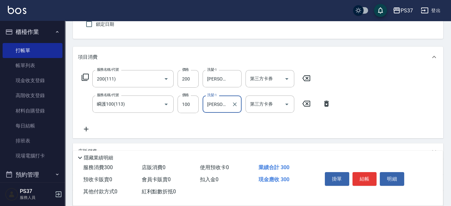
click at [82, 125] on icon at bounding box center [86, 129] width 16 height 8
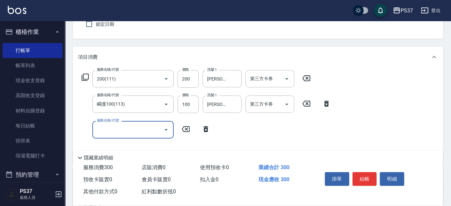
click at [110, 118] on label "服務名稱/代號" at bounding box center [108, 120] width 22 height 5
click at [110, 124] on input "服務名稱/代號" at bounding box center [128, 129] width 66 height 11
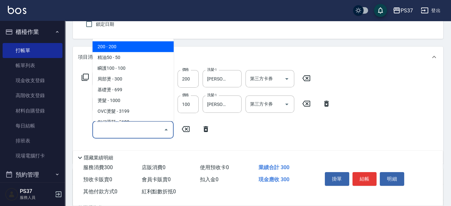
click at [115, 132] on input "服務名稱/代號" at bounding box center [128, 129] width 66 height 11
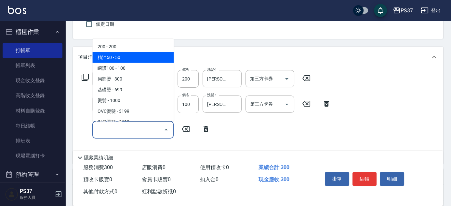
click at [132, 61] on span "精油50 - 50" at bounding box center [132, 57] width 81 height 11
type input "精油50(112)"
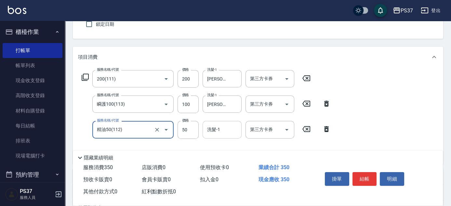
click at [222, 131] on input "洗髮-1" at bounding box center [222, 129] width 33 height 11
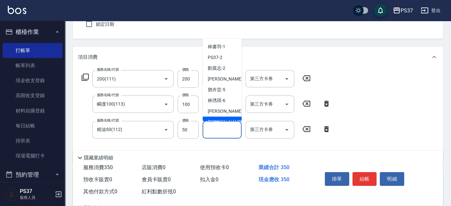
click at [224, 120] on span "[PERSON_NAME]-8" at bounding box center [227, 121] width 38 height 7
type input "[PERSON_NAME]-8"
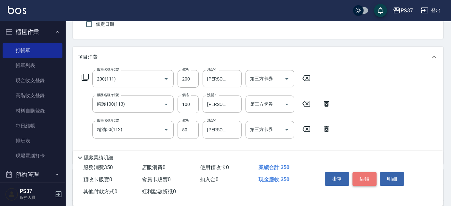
click at [366, 179] on button "結帳" at bounding box center [365, 179] width 24 height 14
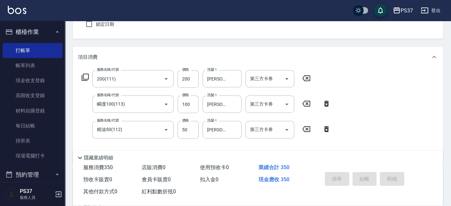
type input "[DATE] 20:03"
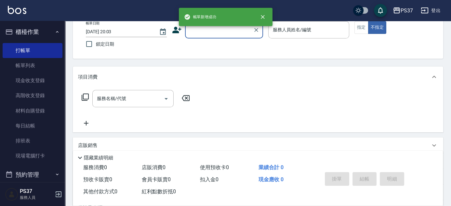
scroll to position [0, 0]
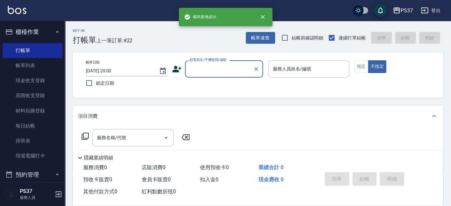
click at [224, 65] on input "顧客姓名/手機號碼/編號" at bounding box center [219, 68] width 62 height 11
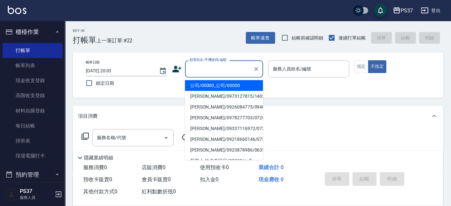
click at [222, 82] on li "公司/00000_公司/00000" at bounding box center [224, 85] width 78 height 11
type input "公司/00000_公司/00000"
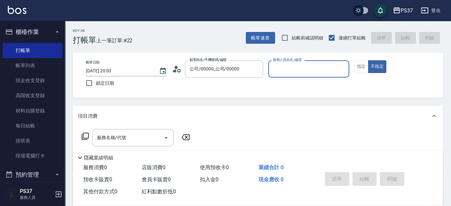
click at [299, 72] on input "服務人員姓名/編號" at bounding box center [308, 68] width 75 height 11
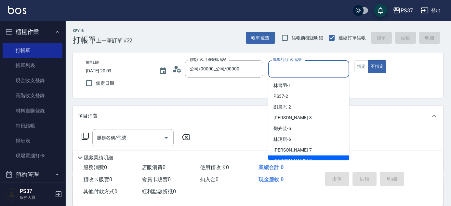
click at [305, 155] on div "[PERSON_NAME]-8" at bounding box center [308, 160] width 81 height 11
type input "[PERSON_NAME]-8"
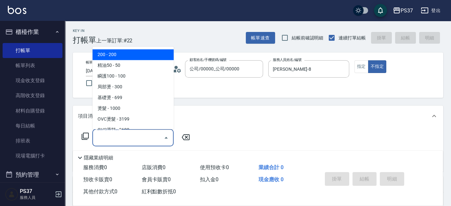
click at [140, 137] on input "服務名稱/代號" at bounding box center [128, 137] width 66 height 11
click at [131, 58] on span "200 - 200" at bounding box center [132, 54] width 81 height 11
type input "200(111)"
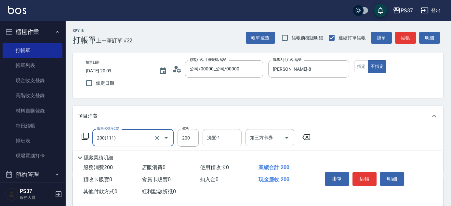
click at [223, 133] on input "洗髮-1" at bounding box center [222, 137] width 33 height 11
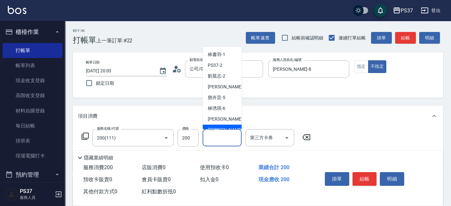
click at [223, 127] on span "[PERSON_NAME]-8" at bounding box center [227, 130] width 38 height 7
type input "[PERSON_NAME]-8"
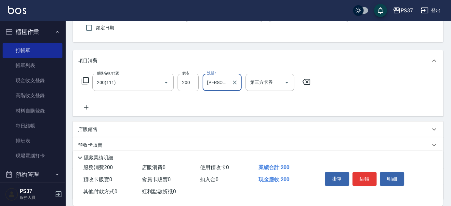
scroll to position [59, 0]
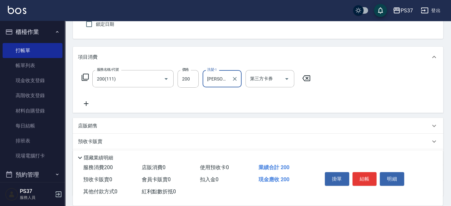
click at [87, 102] on icon at bounding box center [86, 104] width 16 height 8
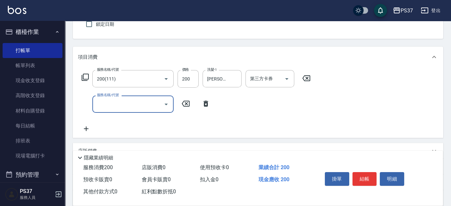
click at [107, 104] on input "服務名稱/代號" at bounding box center [128, 103] width 66 height 11
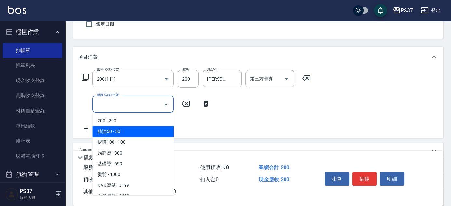
click at [134, 131] on span "精油50 - 50" at bounding box center [132, 131] width 81 height 11
type input "精油50(112)"
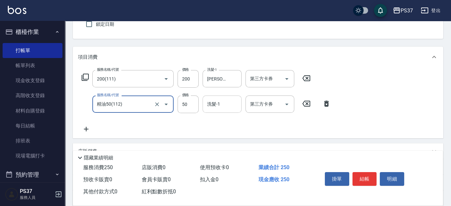
click at [219, 106] on input "洗髮-1" at bounding box center [222, 103] width 33 height 11
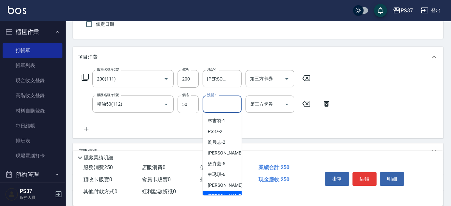
click at [225, 192] on div "[PERSON_NAME]-8" at bounding box center [222, 195] width 39 height 11
type input "[PERSON_NAME]-8"
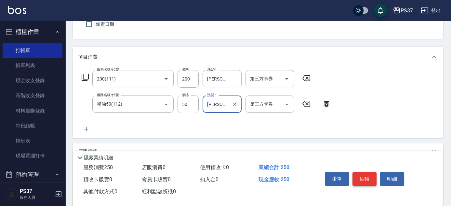
click at [362, 174] on button "結帳" at bounding box center [365, 179] width 24 height 14
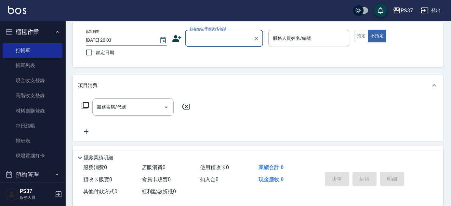
scroll to position [0, 0]
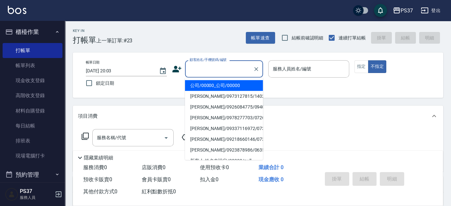
drag, startPoint x: 217, startPoint y: 71, endPoint x: 218, endPoint y: 77, distance: 5.9
click at [218, 71] on input "顧客姓名/手機號碼/編號" at bounding box center [219, 68] width 62 height 11
click at [223, 87] on li "公司/00000_公司/00000" at bounding box center [224, 85] width 78 height 11
type input "公司/00000_公司/00000"
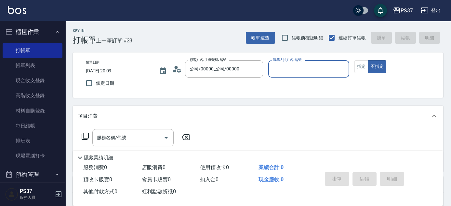
click at [302, 67] on input "服務人員姓名/編號" at bounding box center [308, 68] width 75 height 11
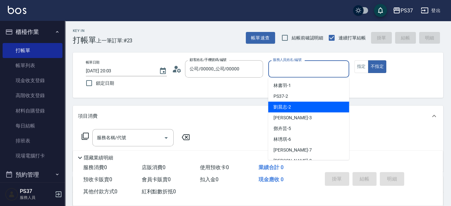
click at [305, 105] on div "[PERSON_NAME]-2" at bounding box center [308, 107] width 81 height 11
type input "[PERSON_NAME]-2"
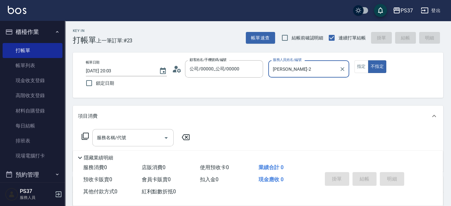
click at [138, 142] on input "服務名稱/代號" at bounding box center [128, 137] width 66 height 11
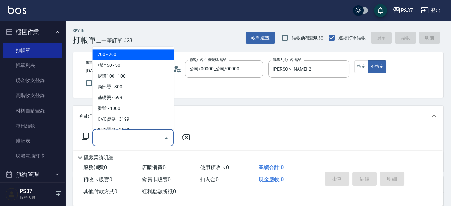
click at [130, 58] on span "200 - 200" at bounding box center [132, 54] width 81 height 11
type input "200(111)"
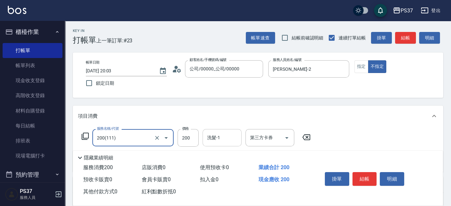
click at [222, 141] on input "洗髮-1" at bounding box center [222, 137] width 33 height 11
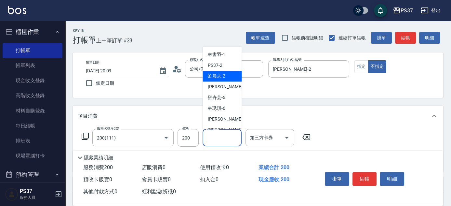
click at [216, 74] on span "[PERSON_NAME]-2" at bounding box center [217, 76] width 18 height 7
type input "[PERSON_NAME]-2"
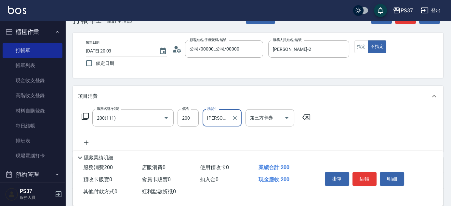
scroll to position [59, 0]
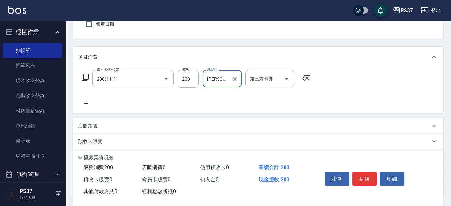
click at [86, 101] on icon at bounding box center [86, 104] width 16 height 8
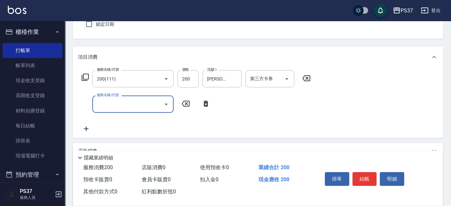
click at [114, 104] on input "服務名稱/代號" at bounding box center [128, 103] width 66 height 11
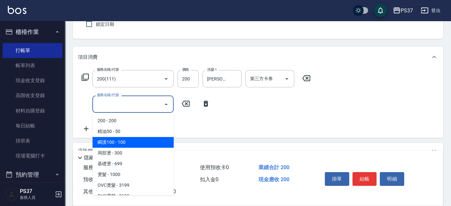
drag, startPoint x: 132, startPoint y: 138, endPoint x: 167, endPoint y: 127, distance: 36.8
click at [133, 139] on span "瞬護100 - 100" at bounding box center [132, 142] width 81 height 11
type input "瞬護100(113)"
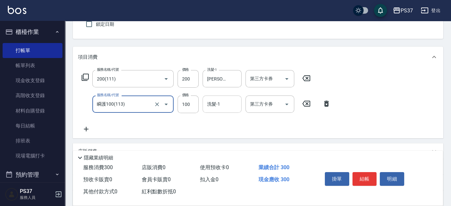
click at [211, 104] on input "洗髮-1" at bounding box center [222, 103] width 33 height 11
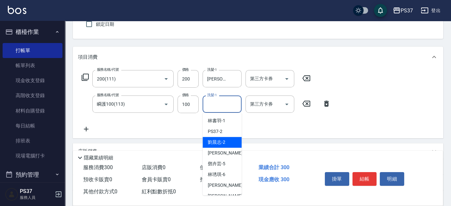
click at [217, 141] on span "[PERSON_NAME]-2" at bounding box center [217, 142] width 18 height 7
type input "[PERSON_NAME]-2"
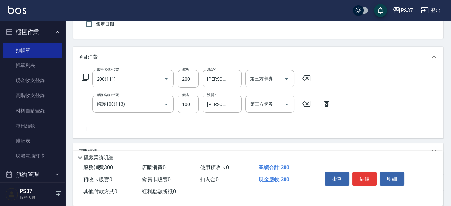
click at [87, 131] on icon at bounding box center [86, 129] width 16 height 8
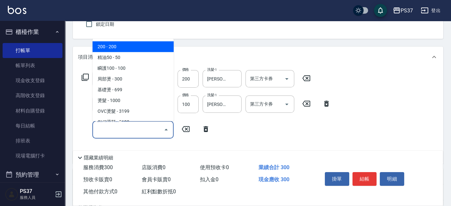
click at [104, 128] on input "服務名稱/代號" at bounding box center [128, 129] width 66 height 11
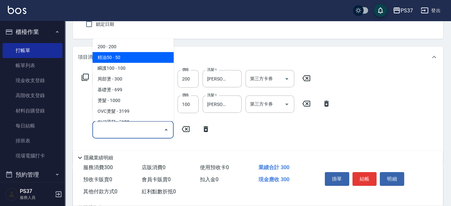
click at [127, 60] on span "精油50 - 50" at bounding box center [132, 57] width 81 height 11
type input "精油50(112)"
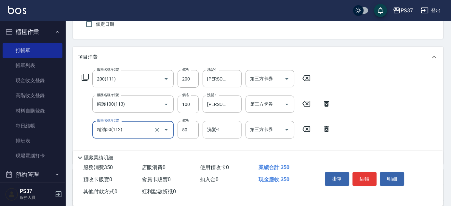
click at [219, 129] on input "洗髮-1" at bounding box center [222, 129] width 33 height 11
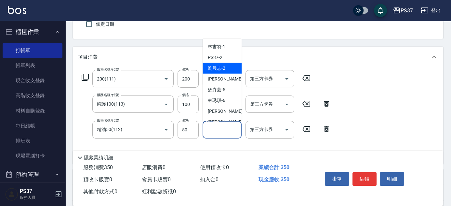
click at [222, 70] on span "[PERSON_NAME]-2" at bounding box center [217, 68] width 18 height 7
type input "[PERSON_NAME]-2"
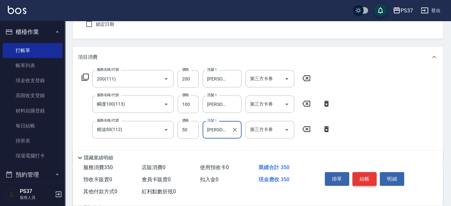
click at [361, 175] on button "結帳" at bounding box center [365, 179] width 24 height 14
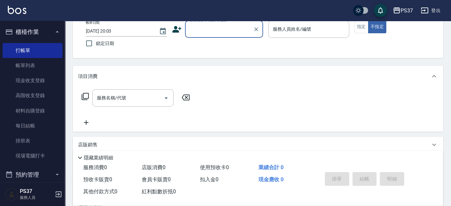
scroll to position [29, 0]
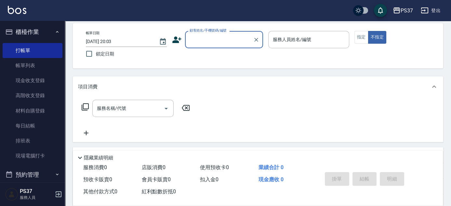
click at [198, 38] on input "顧客姓名/手機號碼/編號" at bounding box center [219, 39] width 62 height 11
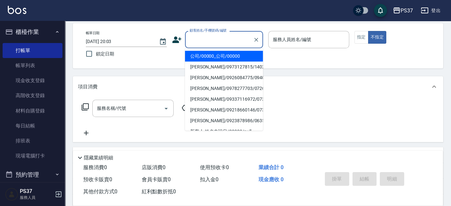
click at [209, 55] on li "公司/00000_公司/00000" at bounding box center [224, 56] width 78 height 11
type input "公司/00000_公司/00000"
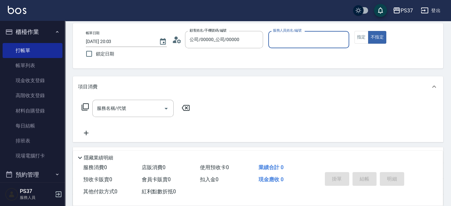
click at [272, 44] on input "服務人員姓名/編號" at bounding box center [308, 39] width 75 height 11
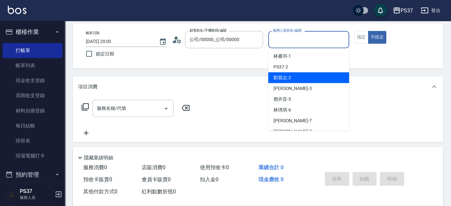
click at [291, 80] on span "[PERSON_NAME]-2" at bounding box center [283, 77] width 18 height 7
type input "[PERSON_NAME]-2"
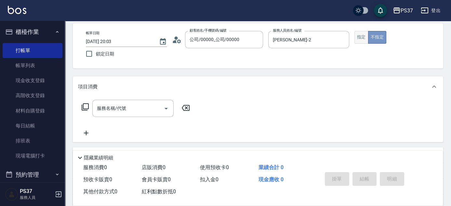
click at [368, 35] on div "指定 不指定" at bounding box center [395, 37] width 81 height 13
click at [365, 36] on button "指定" at bounding box center [362, 37] width 14 height 13
click at [148, 106] on input "服務名稱/代號" at bounding box center [128, 107] width 66 height 11
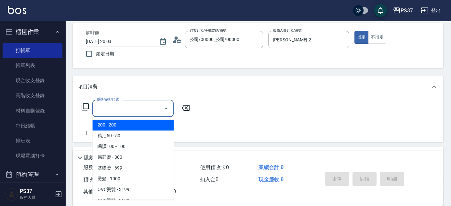
click at [133, 125] on span "200 - 200" at bounding box center [132, 124] width 81 height 11
type input "200(111)"
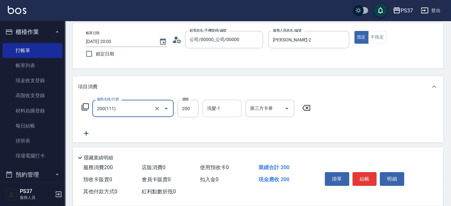
click at [219, 112] on input "洗髮-1" at bounding box center [222, 107] width 33 height 11
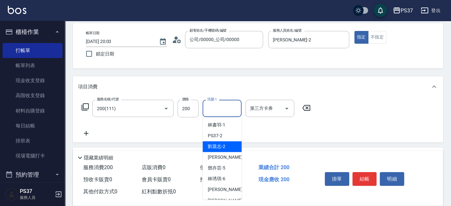
click at [230, 146] on div "[PERSON_NAME]-2" at bounding box center [222, 146] width 39 height 11
type input "[PERSON_NAME]-2"
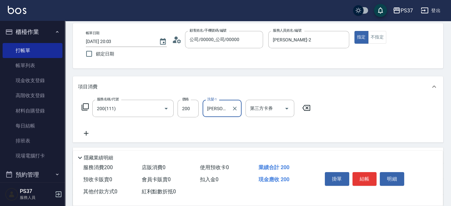
drag, startPoint x: 363, startPoint y: 176, endPoint x: 348, endPoint y: 173, distance: 15.6
click at [364, 176] on button "結帳" at bounding box center [365, 179] width 24 height 14
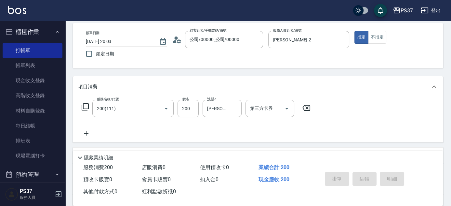
type input "[DATE] 20:04"
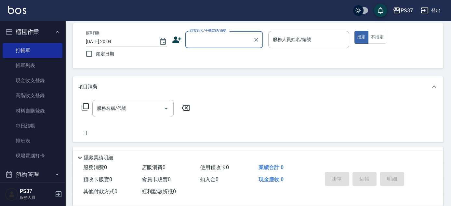
click at [217, 46] on div "顧客姓名/手機號碼/編號" at bounding box center [224, 39] width 78 height 17
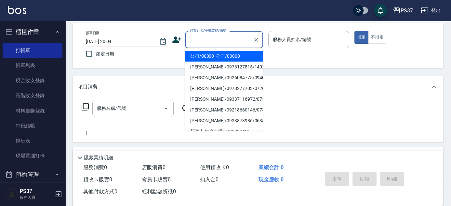
click at [217, 57] on li "公司/00000_公司/00000" at bounding box center [224, 56] width 78 height 11
type input "公司/00000_公司/00000"
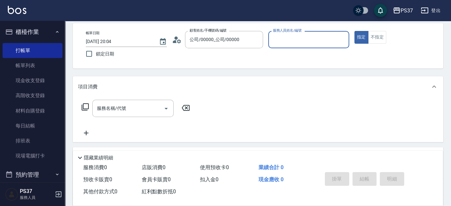
click at [332, 39] on input "服務人員姓名/編號" at bounding box center [308, 39] width 75 height 11
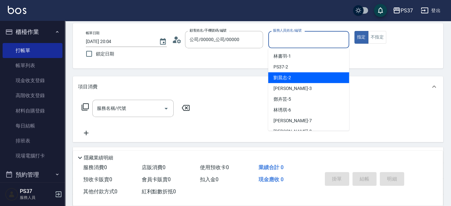
click at [309, 74] on div "[PERSON_NAME]-2" at bounding box center [308, 77] width 81 height 11
type input "[PERSON_NAME]-2"
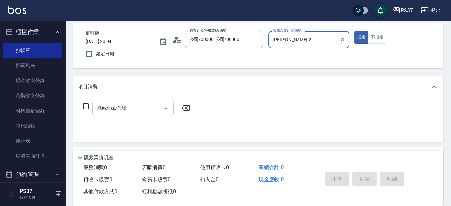
click at [137, 111] on input "服務名稱/代號" at bounding box center [128, 107] width 66 height 11
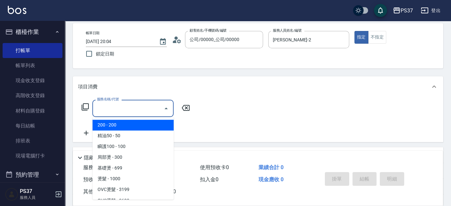
click at [127, 124] on span "200 - 200" at bounding box center [132, 124] width 81 height 11
type input "200(111)"
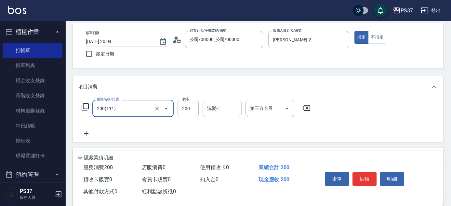
click at [217, 109] on input "洗髮-1" at bounding box center [222, 107] width 33 height 11
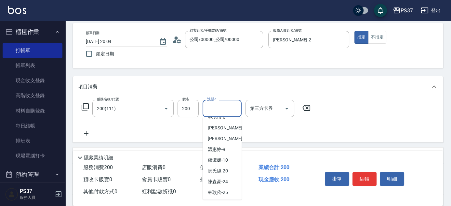
scroll to position [105, 0]
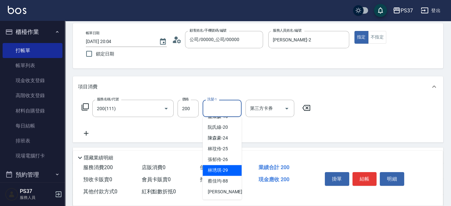
click at [223, 167] on span "[PERSON_NAME]-29" at bounding box center [218, 170] width 20 height 7
type input "[PERSON_NAME]-29"
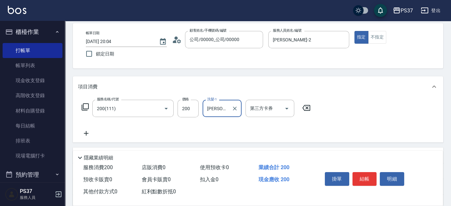
click at [87, 132] on icon at bounding box center [86, 133] width 16 height 8
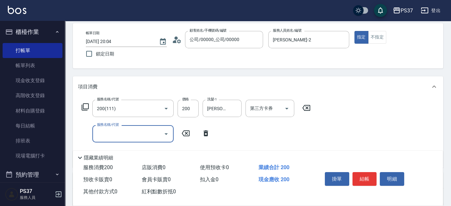
click at [106, 132] on input "服務名稱/代號" at bounding box center [128, 133] width 66 height 11
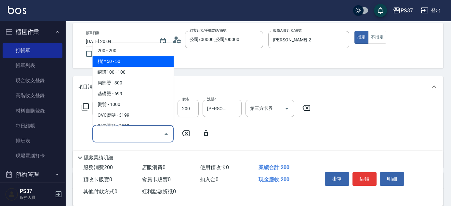
click at [135, 63] on span "精油50 - 50" at bounding box center [132, 61] width 81 height 11
type input "精油50(112)"
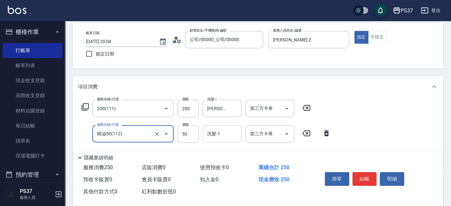
click at [219, 133] on div "洗髮-1 洗髮-1" at bounding box center [222, 133] width 39 height 17
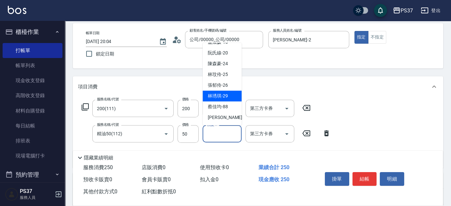
click at [219, 99] on div "[PERSON_NAME]-29" at bounding box center [222, 95] width 39 height 11
type input "[PERSON_NAME]-29"
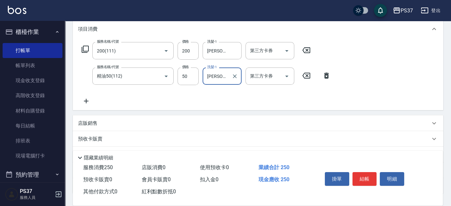
scroll to position [136, 0]
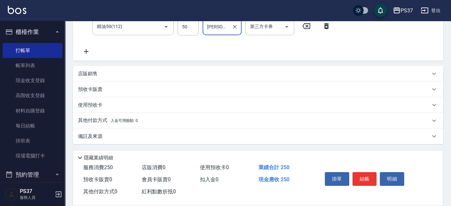
click at [86, 71] on p "店販銷售" at bounding box center [88, 73] width 20 height 7
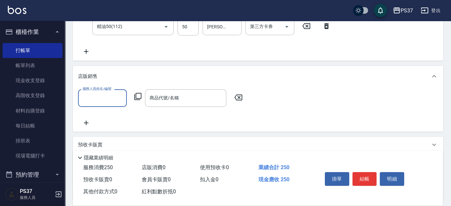
scroll to position [0, 0]
click at [89, 97] on input "服務人員姓名/編號" at bounding box center [102, 97] width 43 height 11
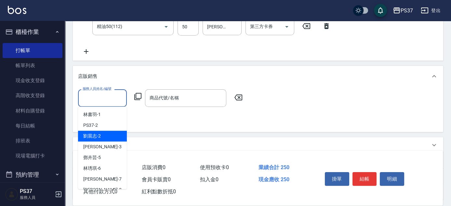
click at [101, 135] on div "[PERSON_NAME]-2" at bounding box center [102, 135] width 49 height 11
type input "[PERSON_NAME]-2"
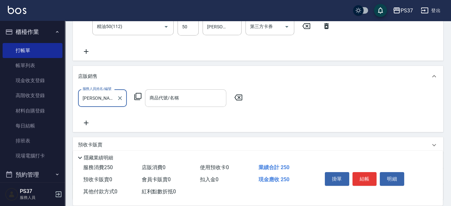
click at [170, 101] on input "商品代號/名稱" at bounding box center [185, 97] width 75 height 11
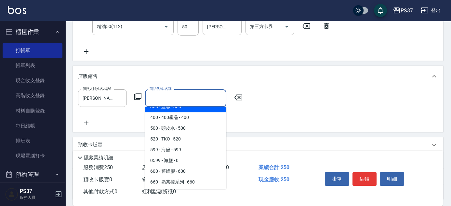
scroll to position [59, 0]
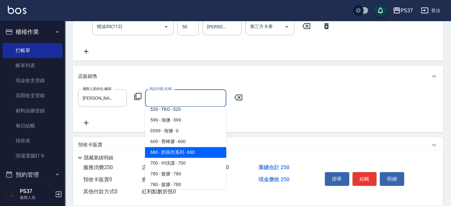
click at [190, 154] on span "660 - 奶茶控系列 - 660" at bounding box center [185, 152] width 81 height 11
type input "奶茶控系列"
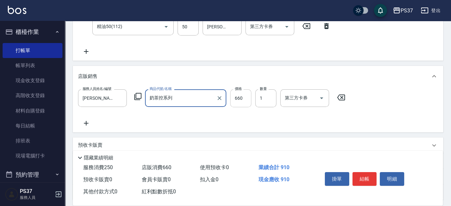
click at [243, 103] on input "660" at bounding box center [240, 98] width 21 height 18
type input "680"
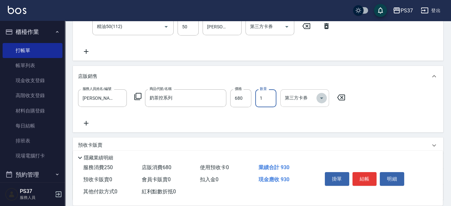
click at [320, 100] on icon "Open" at bounding box center [322, 98] width 8 height 8
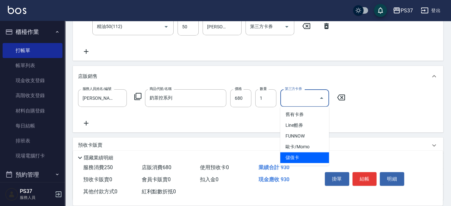
click at [313, 159] on span "儲值卡" at bounding box center [304, 157] width 49 height 11
type input "儲值卡"
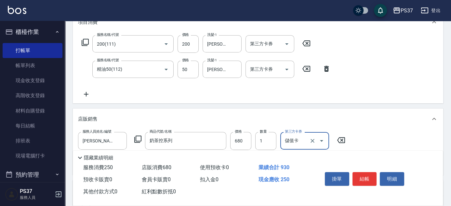
scroll to position [48, 0]
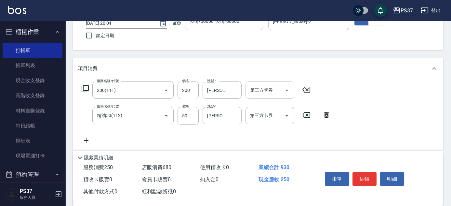
click at [287, 89] on icon "Open" at bounding box center [286, 90] width 3 height 2
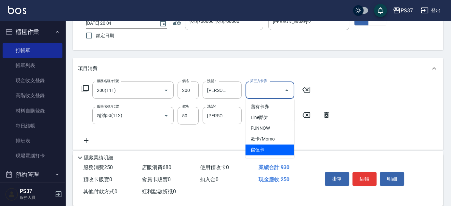
click at [280, 146] on span "儲值卡" at bounding box center [270, 149] width 49 height 11
type input "儲值卡"
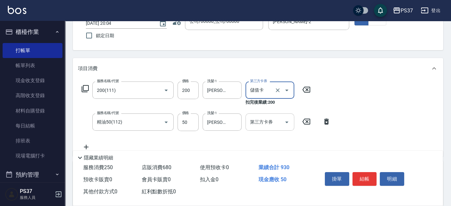
click at [294, 120] on div "第三方卡券" at bounding box center [270, 121] width 49 height 17
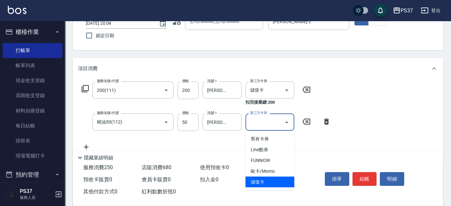
click at [279, 180] on span "儲值卡" at bounding box center [270, 181] width 49 height 11
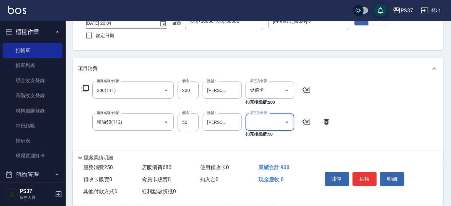
type input "儲值卡"
click at [364, 176] on button "結帳" at bounding box center [365, 179] width 24 height 14
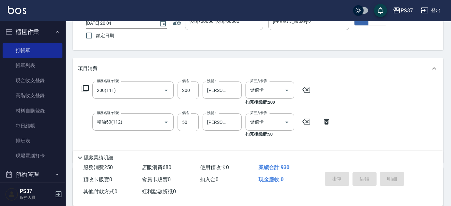
type input "[DATE] 20:05"
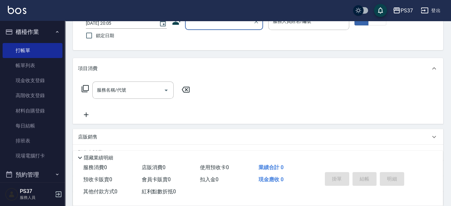
scroll to position [0, 0]
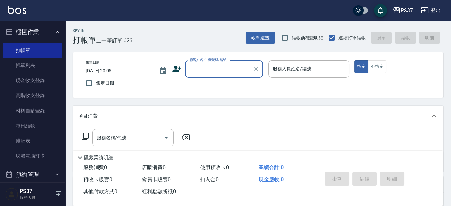
click at [229, 74] on input "顧客姓名/手機號碼/編號" at bounding box center [219, 68] width 62 height 11
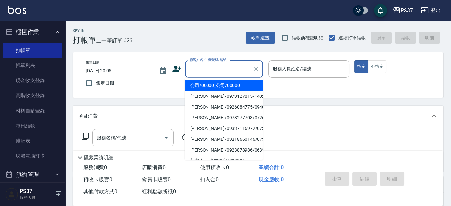
click at [226, 79] on ul "公司/00000_公司/00000 [PERSON_NAME]/0973127815/14029 [PERSON_NAME]/0926084775/09404…" at bounding box center [224, 118] width 78 height 82
click at [240, 84] on li "公司/00000_公司/00000" at bounding box center [224, 85] width 78 height 11
type input "公司/00000_公司/00000"
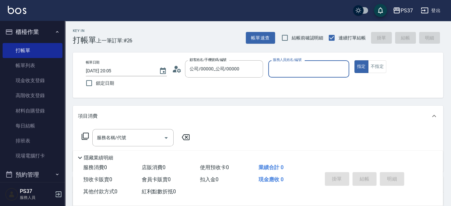
click at [286, 78] on p at bounding box center [308, 80] width 81 height 7
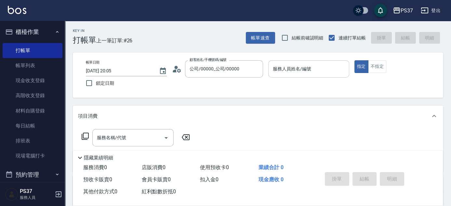
click at [289, 76] on div "服務人員姓名/編號" at bounding box center [308, 68] width 81 height 17
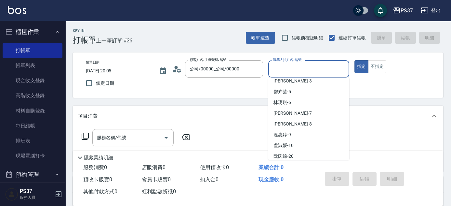
scroll to position [59, 0]
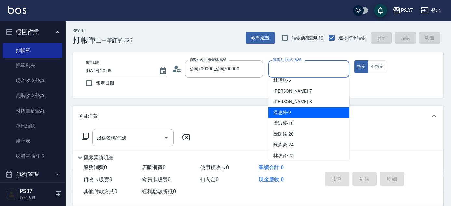
click at [297, 111] on div "[PERSON_NAME]-9" at bounding box center [308, 112] width 81 height 11
type input "[PERSON_NAME]-9"
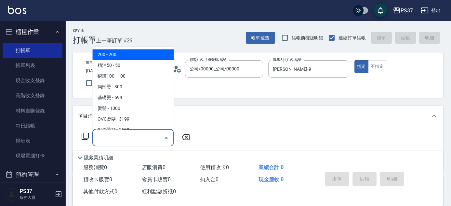
drag, startPoint x: 110, startPoint y: 137, endPoint x: 126, endPoint y: 75, distance: 64.2
click at [111, 137] on input "服務名稱/代號" at bounding box center [128, 137] width 66 height 11
click at [128, 56] on span "200 - 200" at bounding box center [132, 54] width 81 height 11
type input "200(111)"
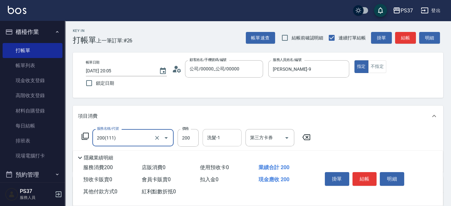
click at [228, 140] on input "洗髮-1" at bounding box center [222, 137] width 33 height 11
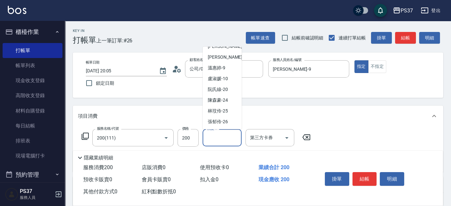
scroll to position [105, 0]
drag, startPoint x: 223, startPoint y: 102, endPoint x: 217, endPoint y: 102, distance: 5.6
click at [223, 102] on span "[PERSON_NAME]-29" at bounding box center [218, 100] width 20 height 7
type input "[PERSON_NAME]-29"
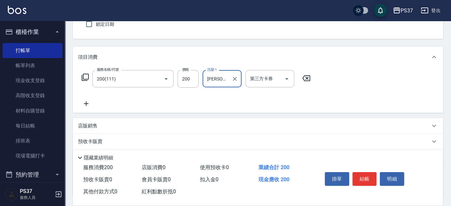
scroll to position [59, 0]
click at [83, 103] on icon at bounding box center [86, 104] width 16 height 8
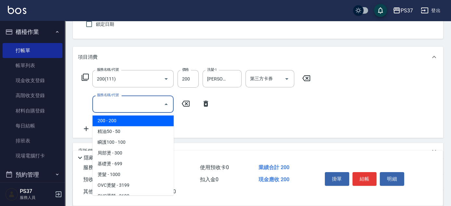
click at [112, 102] on input "服務名稱/代號" at bounding box center [128, 103] width 66 height 11
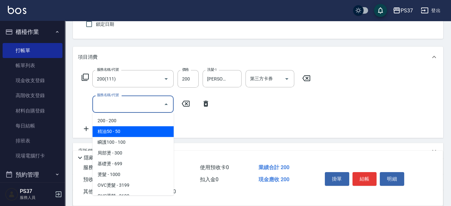
click at [134, 131] on span "精油50 - 50" at bounding box center [132, 131] width 81 height 11
type input "精油50(112)"
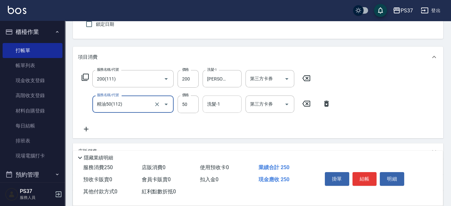
click at [223, 107] on input "洗髮-1" at bounding box center [222, 103] width 33 height 11
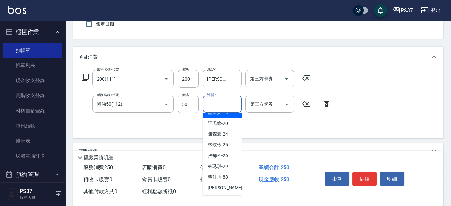
scroll to position [105, 0]
click at [219, 164] on span "[PERSON_NAME]-29" at bounding box center [218, 165] width 20 height 7
type input "[PERSON_NAME]-29"
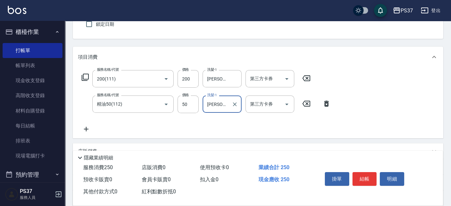
click at [236, 104] on icon "Clear" at bounding box center [235, 104] width 7 height 7
click at [226, 102] on input "洗髮-1" at bounding box center [222, 103] width 33 height 11
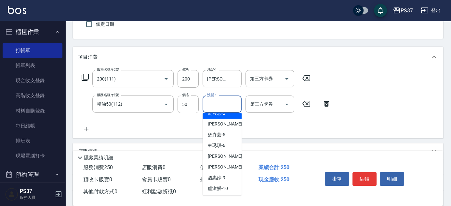
scroll to position [59, 0]
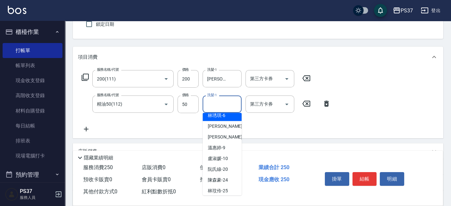
click at [232, 103] on input "洗髮-1" at bounding box center [222, 103] width 33 height 11
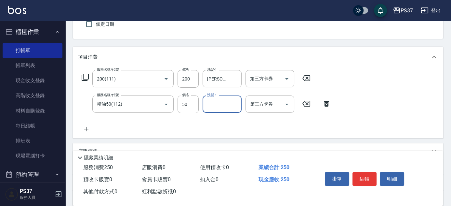
click at [224, 103] on input "洗髮-1" at bounding box center [222, 103] width 33 height 11
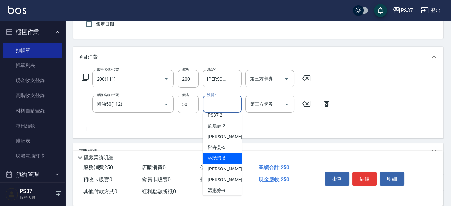
scroll to position [29, 0]
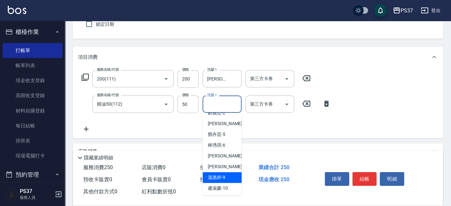
click at [224, 175] on span "[PERSON_NAME]-9" at bounding box center [217, 177] width 18 height 7
type input "[PERSON_NAME]-9"
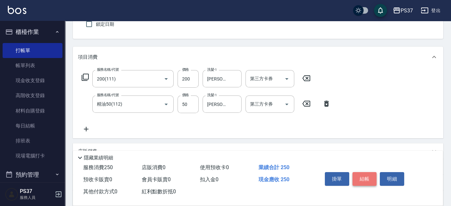
click at [359, 175] on button "結帳" at bounding box center [365, 179] width 24 height 14
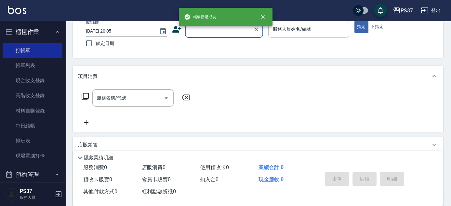
scroll to position [0, 0]
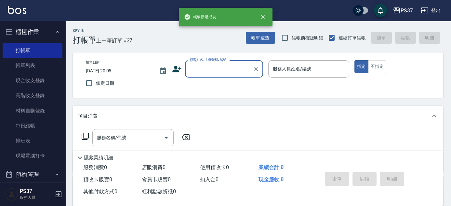
click at [234, 73] on input "顧客姓名/手機號碼/編號" at bounding box center [219, 68] width 62 height 11
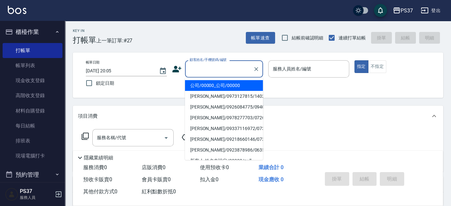
click at [227, 83] on li "公司/00000_公司/00000" at bounding box center [224, 85] width 78 height 11
type input "公司/00000_公司/00000"
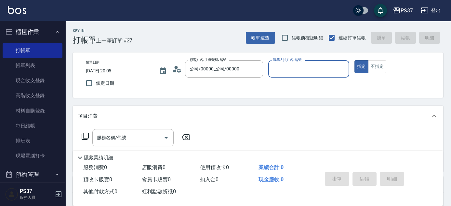
click at [292, 70] on input "服務人員姓名/編號" at bounding box center [308, 68] width 75 height 11
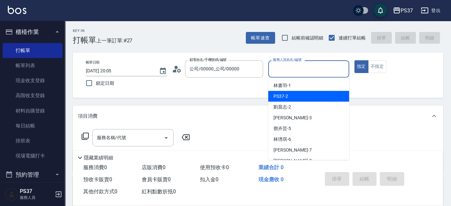
scroll to position [29, 0]
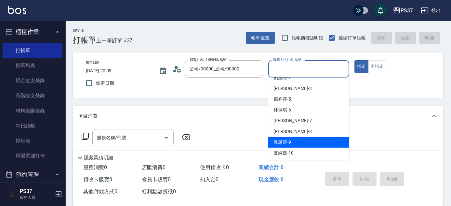
click at [306, 145] on div "[PERSON_NAME]-9" at bounding box center [308, 142] width 81 height 11
type input "[PERSON_NAME]-9"
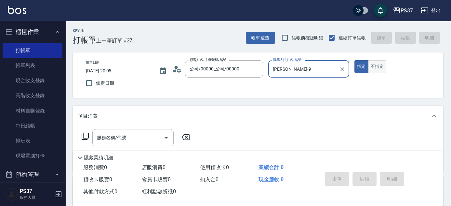
click at [374, 63] on button "不指定" at bounding box center [377, 66] width 18 height 13
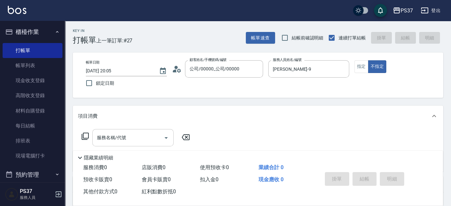
click at [132, 136] on input "服務名稱/代號" at bounding box center [128, 137] width 66 height 11
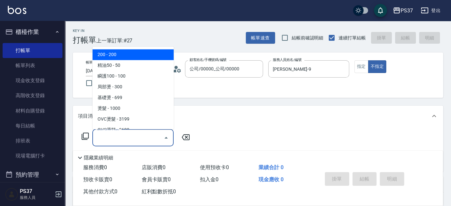
click at [128, 53] on span "200 - 200" at bounding box center [132, 54] width 81 height 11
type input "200(111)"
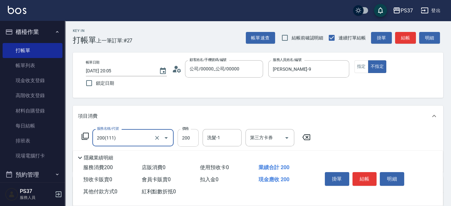
click at [191, 132] on input "200" at bounding box center [188, 138] width 21 height 18
type input "100"
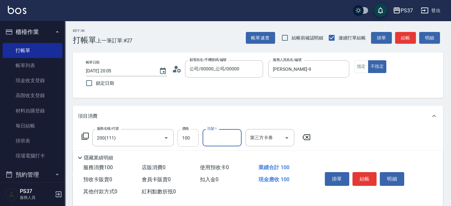
type input "9"
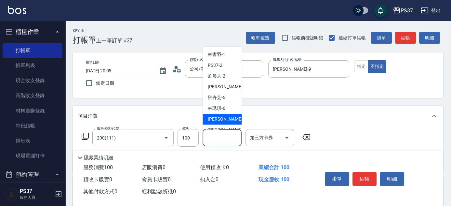
scroll to position [88, 0]
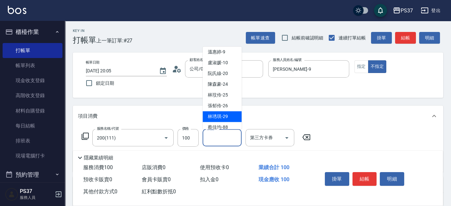
click at [222, 115] on span "[PERSON_NAME]-29" at bounding box center [218, 116] width 20 height 7
type input "[PERSON_NAME]-29"
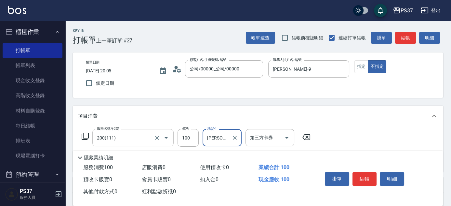
scroll to position [29, 0]
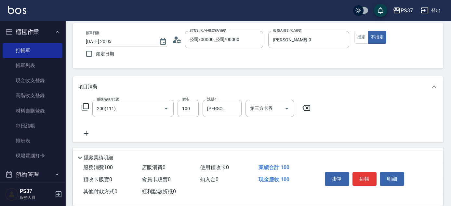
click at [89, 131] on icon at bounding box center [86, 133] width 16 height 8
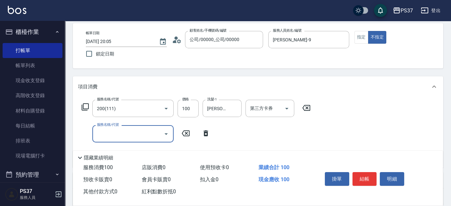
click at [103, 130] on input "服務名稱/代號" at bounding box center [128, 133] width 66 height 11
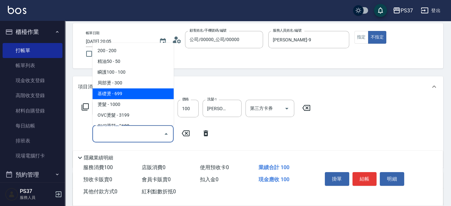
scroll to position [118, 0]
click at [131, 92] on span "剪髮 - 179" at bounding box center [132, 93] width 81 height 11
type input "剪髮(305)"
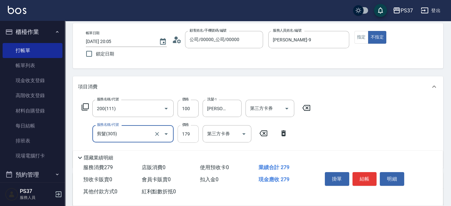
click at [197, 134] on input "179" at bounding box center [188, 134] width 21 height 18
type input "180"
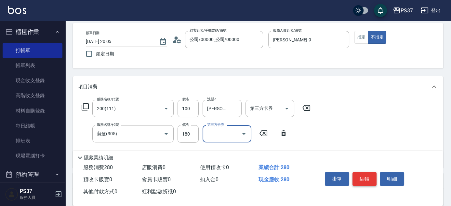
click at [366, 178] on button "結帳" at bounding box center [365, 179] width 24 height 14
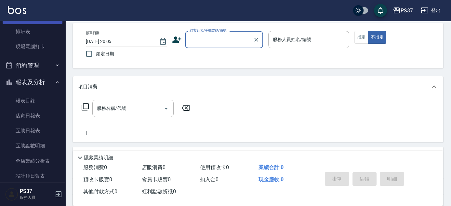
scroll to position [148, 0]
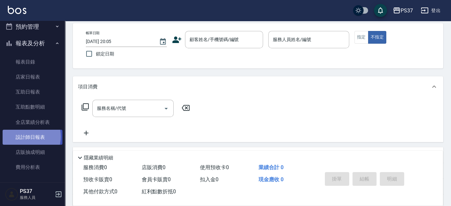
click at [23, 136] on link "設計師日報表" at bounding box center [33, 136] width 60 height 15
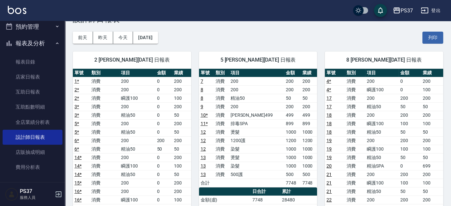
scroll to position [29, 0]
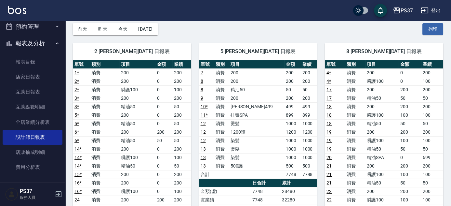
click at [203, 148] on link "13" at bounding box center [203, 148] width 5 height 5
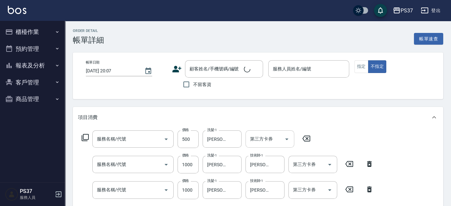
type input "[DATE] 19:02"
type input "[PERSON_NAME]-5"
type input "500護(402)"
type input "染髮(501)"
type input "燙髮(202)"
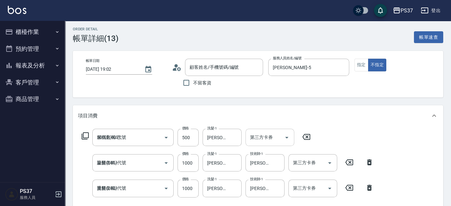
type input "公司/00000_公司/00000"
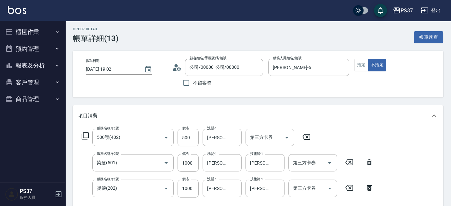
scroll to position [88, 0]
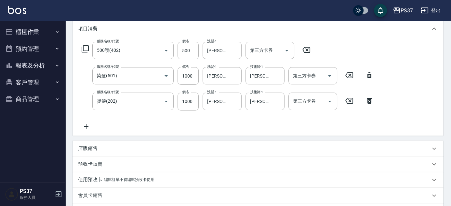
click at [367, 74] on icon at bounding box center [369, 75] width 16 height 8
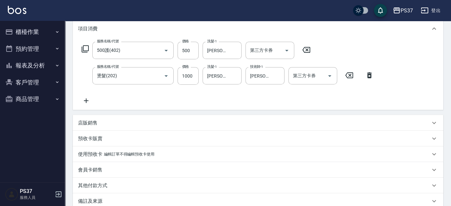
click at [305, 50] on icon at bounding box center [306, 50] width 16 height 8
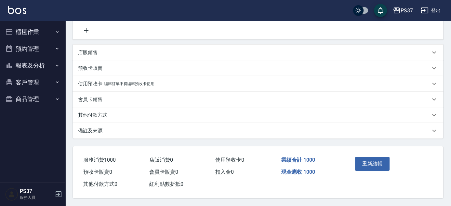
click at [373, 160] on button "重新結帳" at bounding box center [372, 163] width 34 height 14
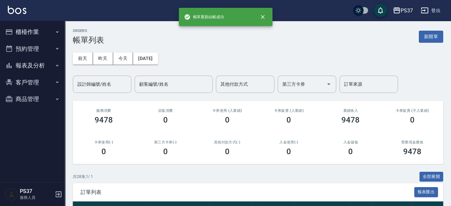
click at [38, 65] on button "報表及分析" at bounding box center [33, 65] width 60 height 17
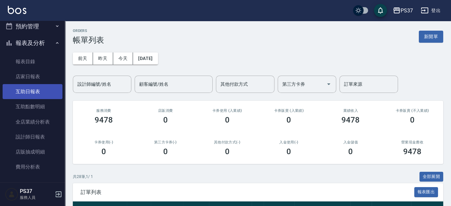
scroll to position [59, 0]
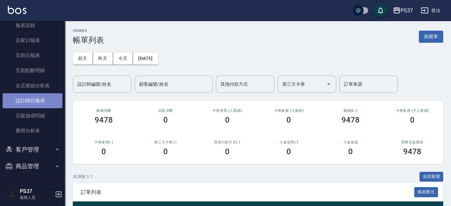
click at [43, 96] on link "設計師日報表" at bounding box center [33, 100] width 60 height 15
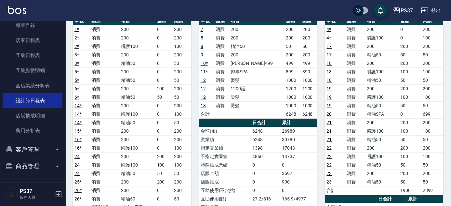
scroll to position [59, 0]
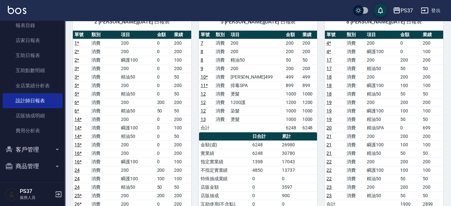
click at [201, 116] on link "13" at bounding box center [203, 118] width 5 height 5
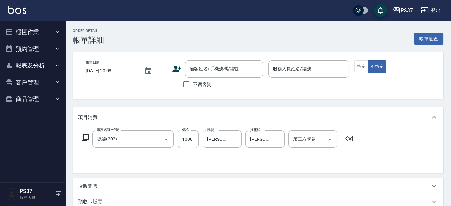
type input "2025/10/07 19:02"
type input "鄧卉芸-5"
type input "公司/00000_公司/00000"
click at [88, 164] on icon at bounding box center [86, 164] width 16 height 8
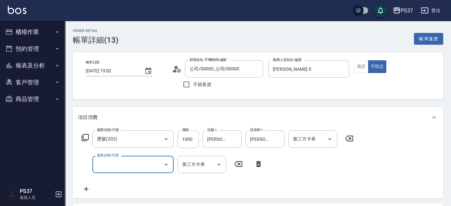
click at [107, 160] on input "服務名稱/代號" at bounding box center [128, 163] width 66 height 11
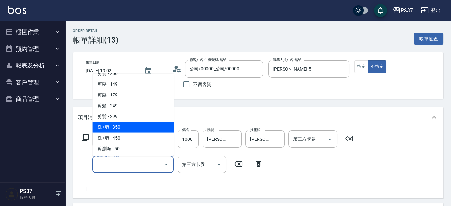
scroll to position [207, 0]
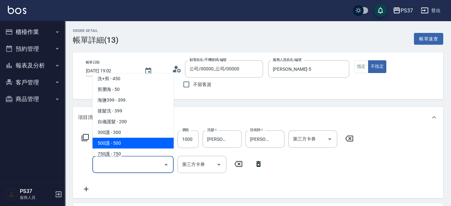
click at [131, 140] on span "500護 - 500" at bounding box center [132, 143] width 81 height 11
type input "500護(402)"
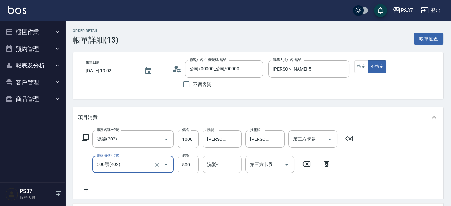
click at [224, 162] on input "洗髮-1" at bounding box center [222, 163] width 33 height 11
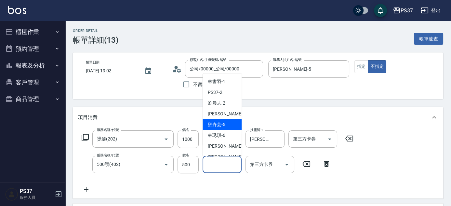
click at [223, 121] on span "鄧卉芸 -5" at bounding box center [217, 124] width 18 height 7
type input "鄧卉芸-5"
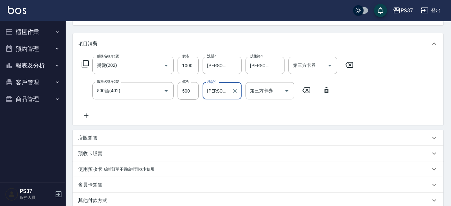
scroll to position [118, 0]
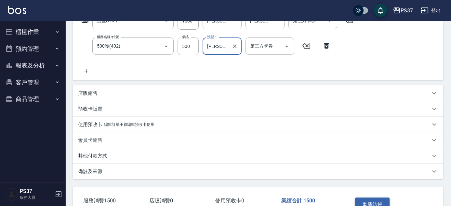
click at [373, 199] on button "重新結帳" at bounding box center [372, 204] width 34 height 14
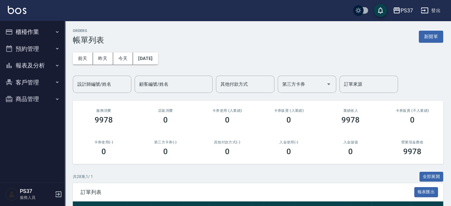
click at [29, 69] on button "報表及分析" at bounding box center [33, 65] width 60 height 17
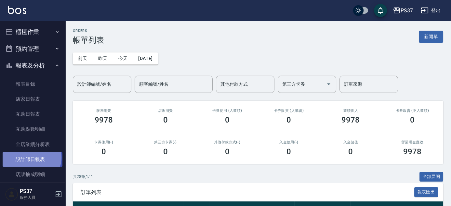
click at [31, 157] on link "設計師日報表" at bounding box center [33, 159] width 60 height 15
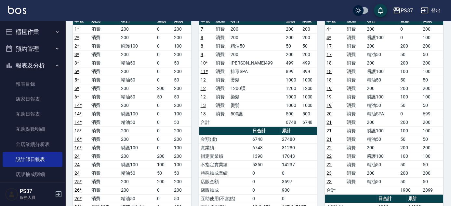
scroll to position [59, 0]
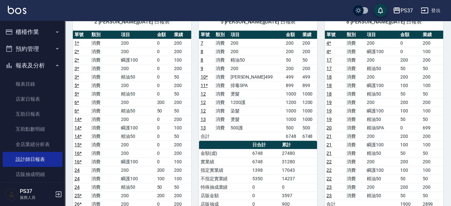
click at [38, 29] on button "櫃檯作業" at bounding box center [33, 31] width 60 height 17
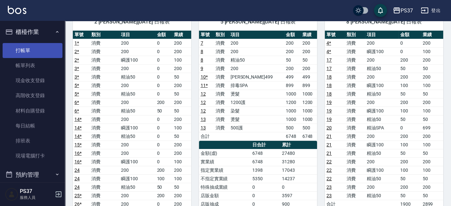
click at [36, 55] on link "打帳單" at bounding box center [33, 50] width 60 height 15
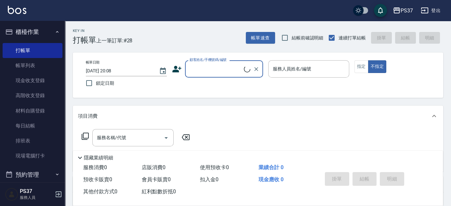
click at [216, 65] on input "顧客姓名/手機號碼/編號" at bounding box center [216, 68] width 56 height 11
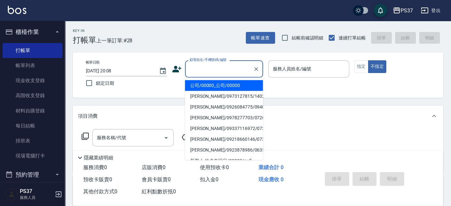
click at [222, 86] on li "公司/00000_公司/00000" at bounding box center [224, 85] width 78 height 11
type input "公司/00000_公司/00000"
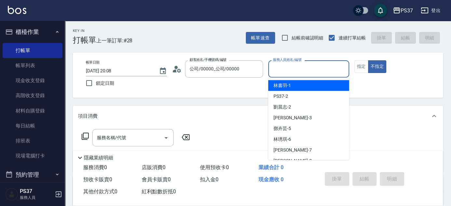
click at [278, 73] on input "服務人員姓名/編號" at bounding box center [308, 68] width 75 height 11
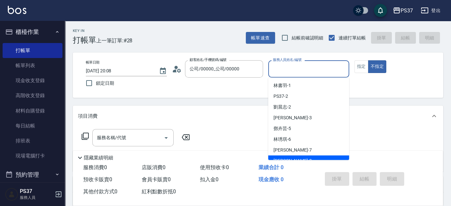
click at [290, 157] on div "[PERSON_NAME]-8" at bounding box center [308, 160] width 81 height 11
type input "[PERSON_NAME]-8"
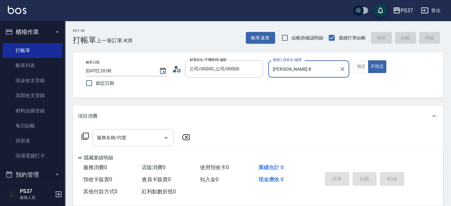
click at [134, 140] on input "服務名稱/代號" at bounding box center [128, 137] width 66 height 11
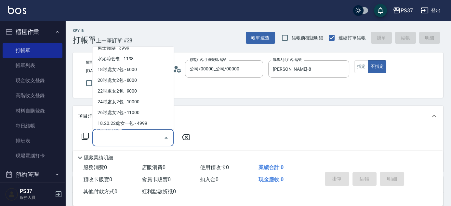
scroll to position [710, 0]
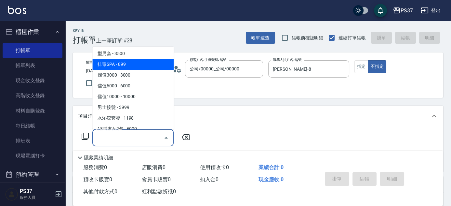
click at [127, 65] on span "排毒SPA - 899" at bounding box center [132, 64] width 81 height 11
type input "排毒SPA(0899)"
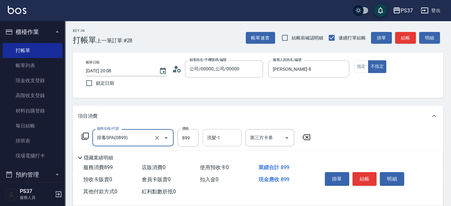
click at [217, 142] on input "洗髮-1" at bounding box center [222, 137] width 33 height 11
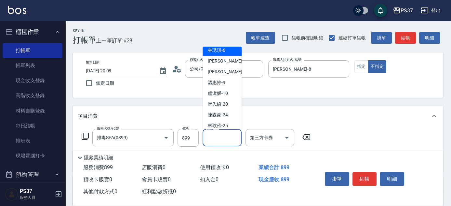
scroll to position [59, 0]
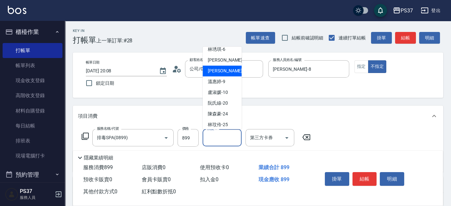
click at [219, 72] on span "[PERSON_NAME]-8" at bounding box center [227, 71] width 38 height 7
type input "[PERSON_NAME]-8"
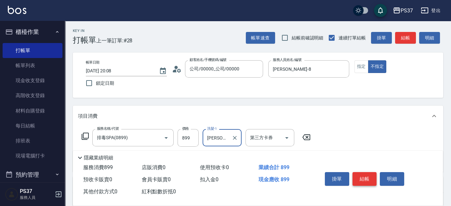
click at [364, 176] on button "結帳" at bounding box center [365, 179] width 24 height 14
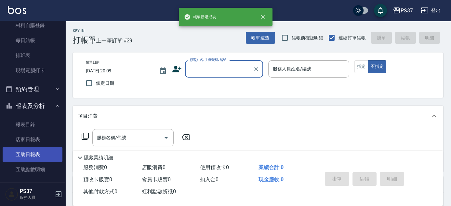
scroll to position [148, 0]
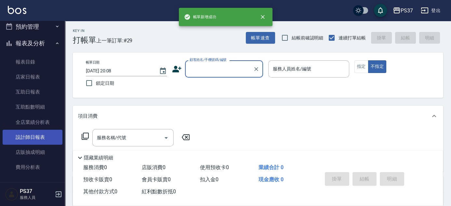
click at [34, 137] on link "設計師日報表" at bounding box center [33, 136] width 60 height 15
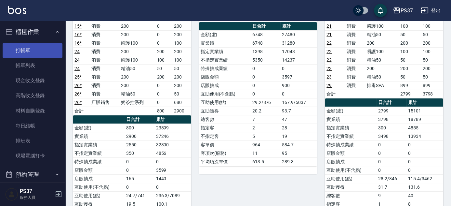
click at [28, 52] on link "打帳單" at bounding box center [33, 50] width 60 height 15
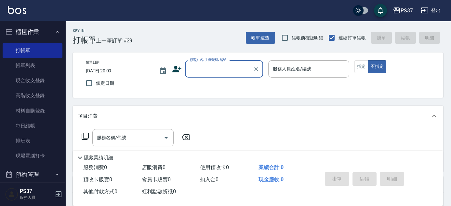
click at [210, 70] on input "顧客姓名/手機號碼/編號" at bounding box center [219, 68] width 62 height 11
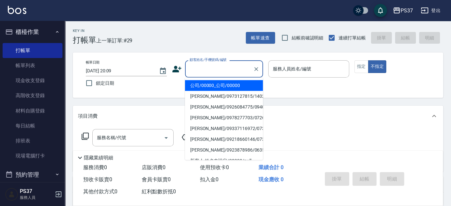
click at [213, 85] on li "公司/00000_公司/00000" at bounding box center [224, 85] width 78 height 11
type input "公司/00000_公司/00000"
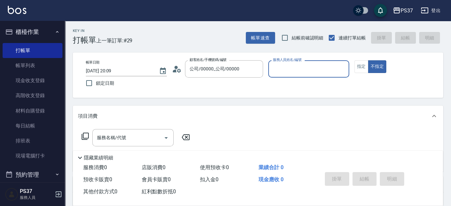
click at [287, 60] on label "服務人員姓名/編號" at bounding box center [287, 59] width 29 height 5
click at [287, 63] on input "服務人員姓名/編號" at bounding box center [308, 68] width 75 height 11
click at [288, 68] on input "服務人員姓名/編號" at bounding box center [308, 68] width 75 height 11
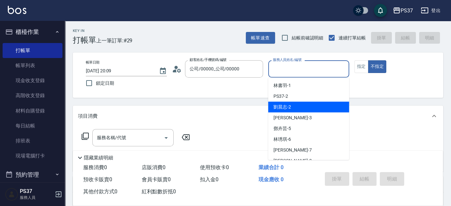
click at [296, 103] on div "[PERSON_NAME]-2" at bounding box center [308, 107] width 81 height 11
type input "[PERSON_NAME]-2"
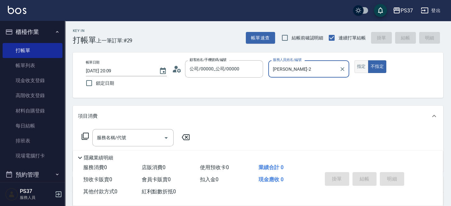
click at [360, 67] on button "指定" at bounding box center [362, 66] width 14 height 13
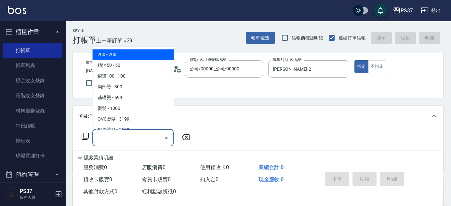
click at [143, 137] on input "服務名稱/代號" at bounding box center [128, 137] width 66 height 11
click at [133, 56] on span "200 - 200" at bounding box center [132, 54] width 81 height 11
type input "200(111)"
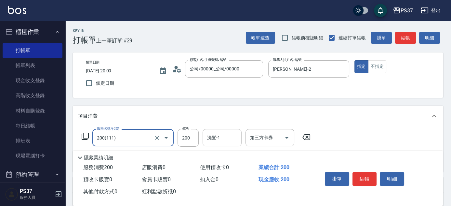
click at [216, 138] on div "洗髮-1 洗髮-1" at bounding box center [222, 137] width 39 height 17
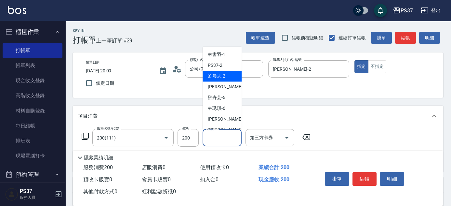
click at [220, 76] on span "[PERSON_NAME]-2" at bounding box center [217, 76] width 18 height 7
type input "[PERSON_NAME]-2"
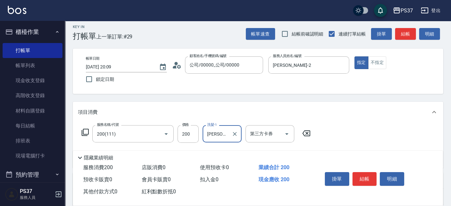
scroll to position [59, 0]
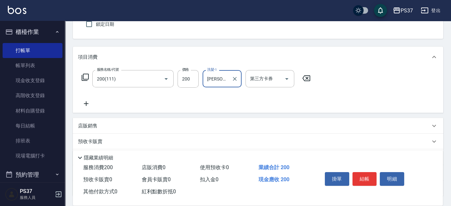
click at [89, 105] on icon at bounding box center [86, 104] width 16 height 8
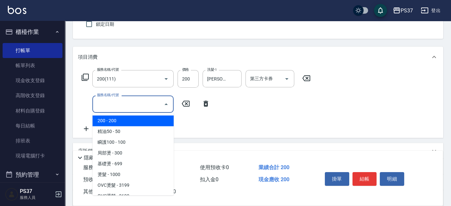
click at [110, 105] on input "服務名稱/代號" at bounding box center [128, 103] width 66 height 11
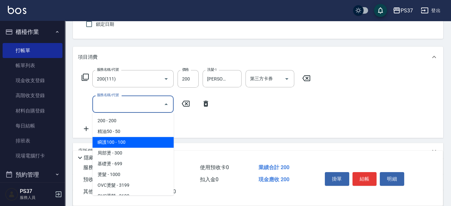
click at [128, 140] on span "瞬護100 - 100" at bounding box center [132, 142] width 81 height 11
type input "瞬護100(113)"
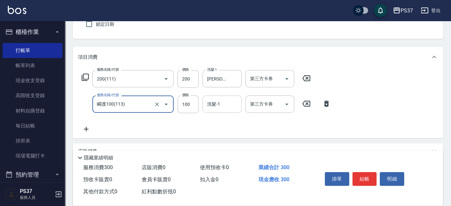
click at [222, 99] on input "洗髮-1" at bounding box center [222, 103] width 33 height 11
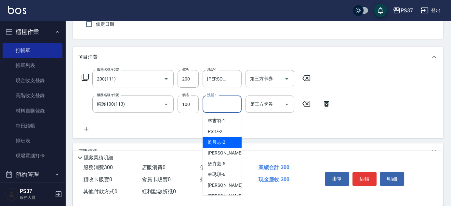
click at [226, 141] on div "[PERSON_NAME]-2" at bounding box center [222, 142] width 39 height 11
type input "[PERSON_NAME]-2"
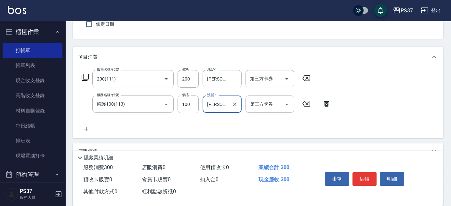
click at [84, 127] on icon at bounding box center [86, 129] width 16 height 8
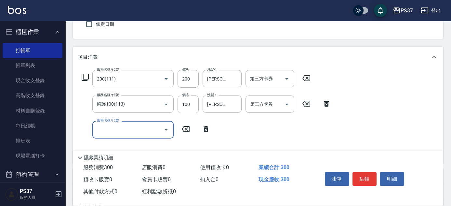
click at [105, 129] on input "服務名稱/代號" at bounding box center [128, 129] width 66 height 11
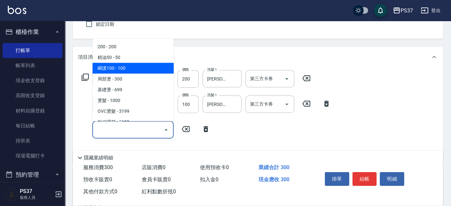
click at [137, 63] on span "瞬護100 - 100" at bounding box center [132, 68] width 81 height 11
type input "瞬護100(113)"
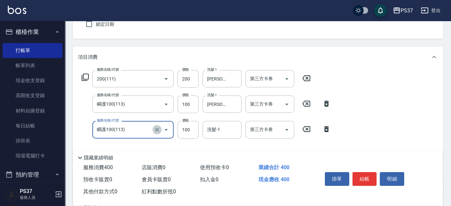
drag, startPoint x: 156, startPoint y: 127, endPoint x: 142, endPoint y: 127, distance: 14.6
click at [156, 127] on icon "Clear" at bounding box center [157, 129] width 7 height 7
click at [141, 127] on input "服務名稱/代號" at bounding box center [123, 129] width 57 height 11
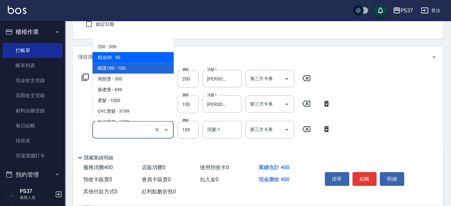
click at [140, 55] on span "精油50 - 50" at bounding box center [132, 57] width 81 height 11
type input "精油50(112)"
type input "50"
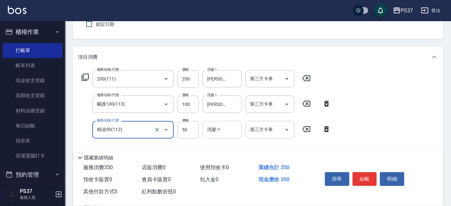
click at [219, 129] on input "洗髮-1" at bounding box center [222, 129] width 33 height 11
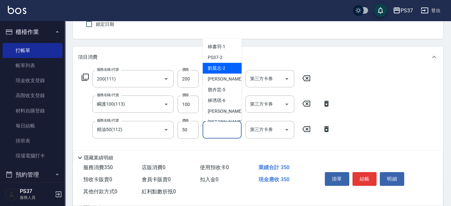
click at [219, 69] on span "[PERSON_NAME]-2" at bounding box center [217, 68] width 18 height 7
type input "[PERSON_NAME]-2"
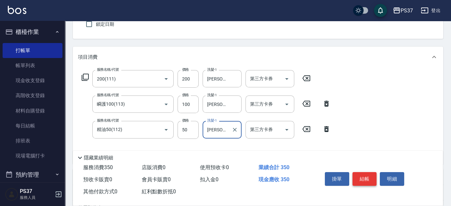
click at [365, 177] on button "結帳" at bounding box center [365, 179] width 24 height 14
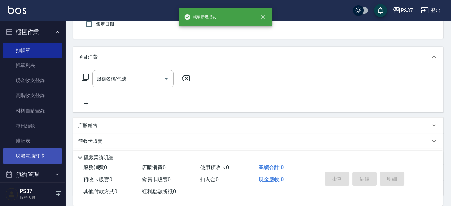
scroll to position [148, 0]
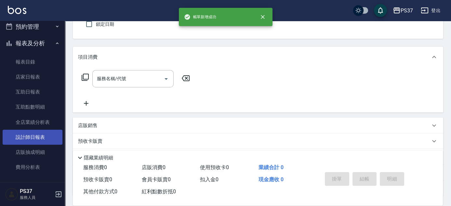
click at [38, 135] on link "設計師日報表" at bounding box center [33, 136] width 60 height 15
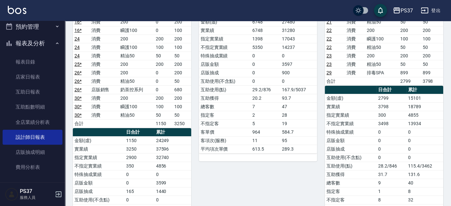
scroll to position [177, 0]
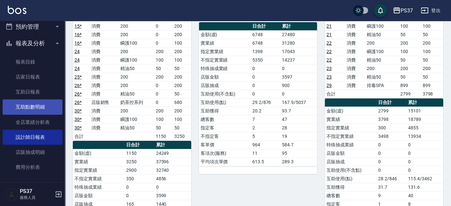
click at [28, 110] on link "互助點數明細" at bounding box center [33, 106] width 60 height 15
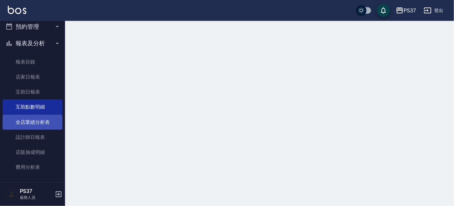
click at [31, 121] on link "全店業績分析表" at bounding box center [33, 122] width 60 height 15
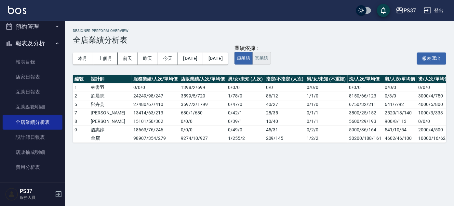
click at [271, 59] on button "實業績" at bounding box center [261, 58] width 18 height 13
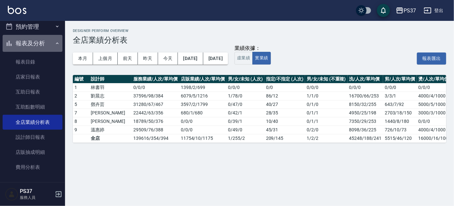
click at [34, 48] on button "報表及分析" at bounding box center [33, 43] width 60 height 17
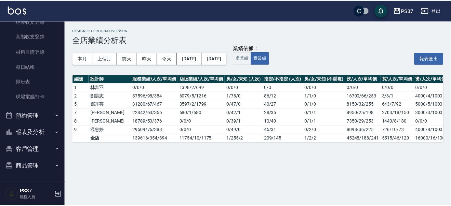
scroll to position [59, 0]
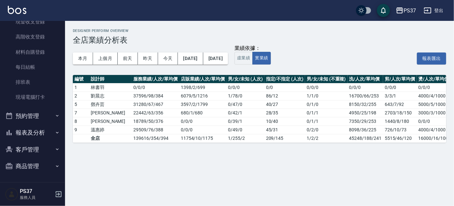
click at [32, 146] on button "客戶管理" at bounding box center [33, 149] width 60 height 17
click at [28, 165] on link "客戶列表" at bounding box center [33, 167] width 60 height 15
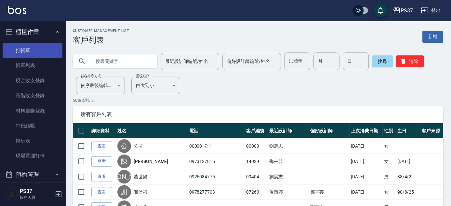
click at [26, 49] on link "打帳單" at bounding box center [33, 50] width 60 height 15
